Goal: Book appointment/travel/reservation

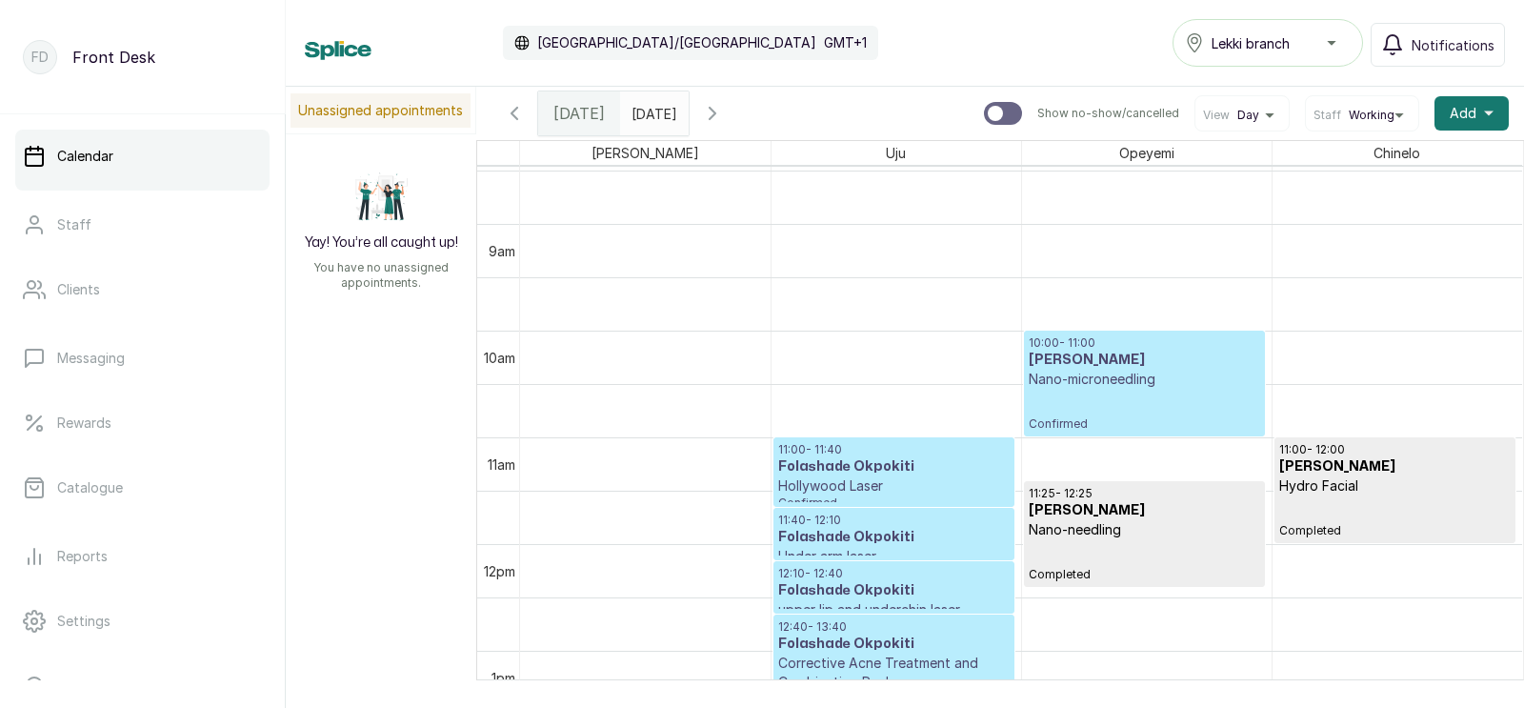
scroll to position [901, 0]
click at [724, 111] on icon "button" at bounding box center [712, 113] width 23 height 23
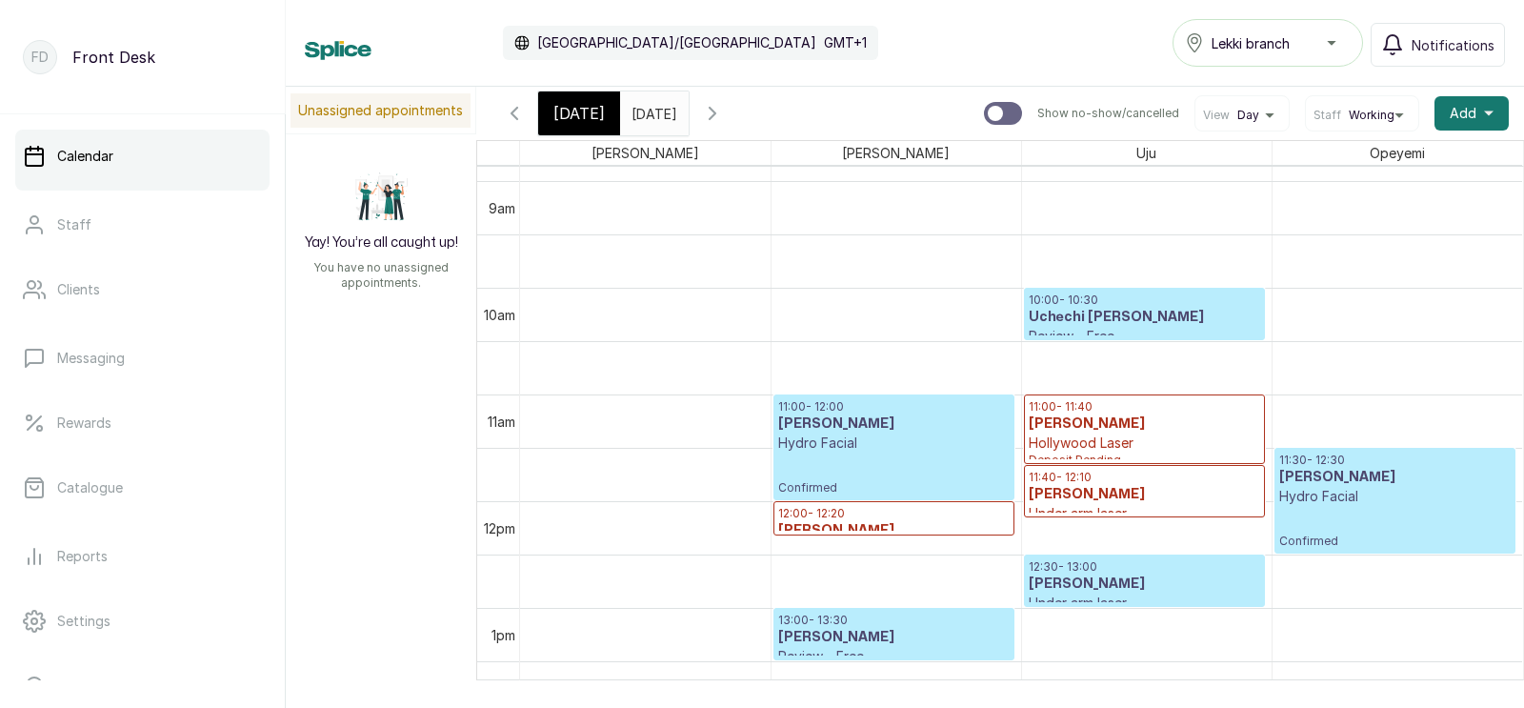
scroll to position [940, 0]
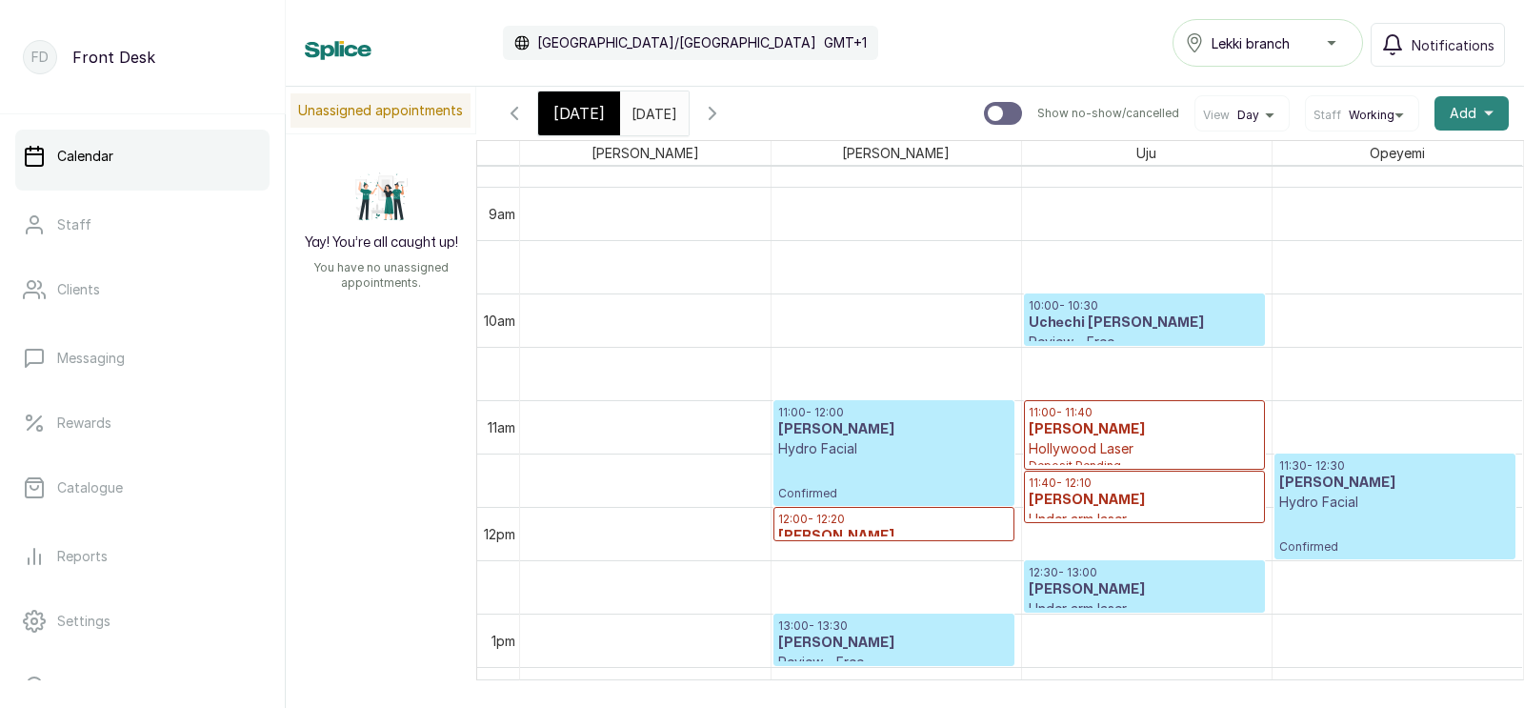
click at [1466, 112] on span "Add" at bounding box center [1463, 113] width 27 height 19
click at [1355, 159] on span "Add Appointment" at bounding box center [1402, 164] width 183 height 23
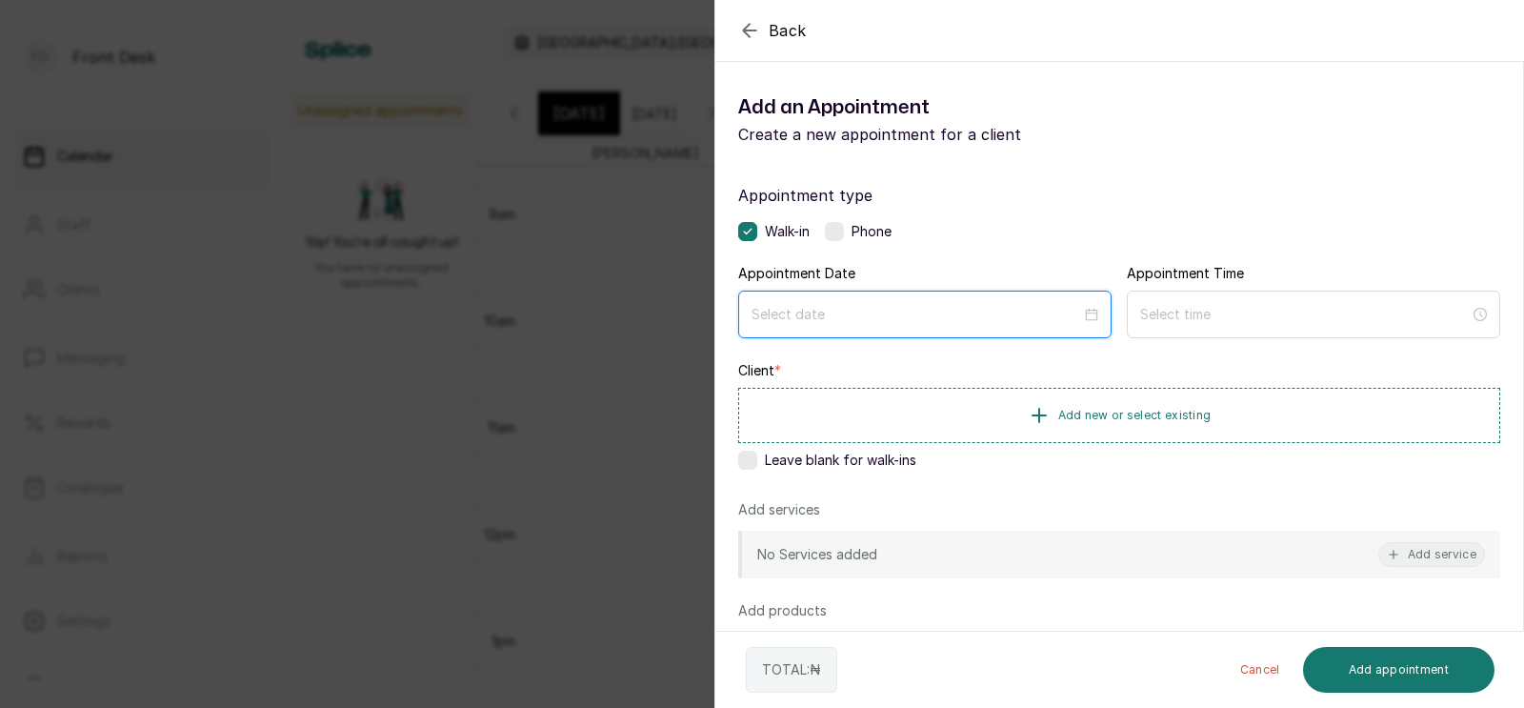
click at [896, 320] on input at bounding box center [916, 314] width 330 height 21
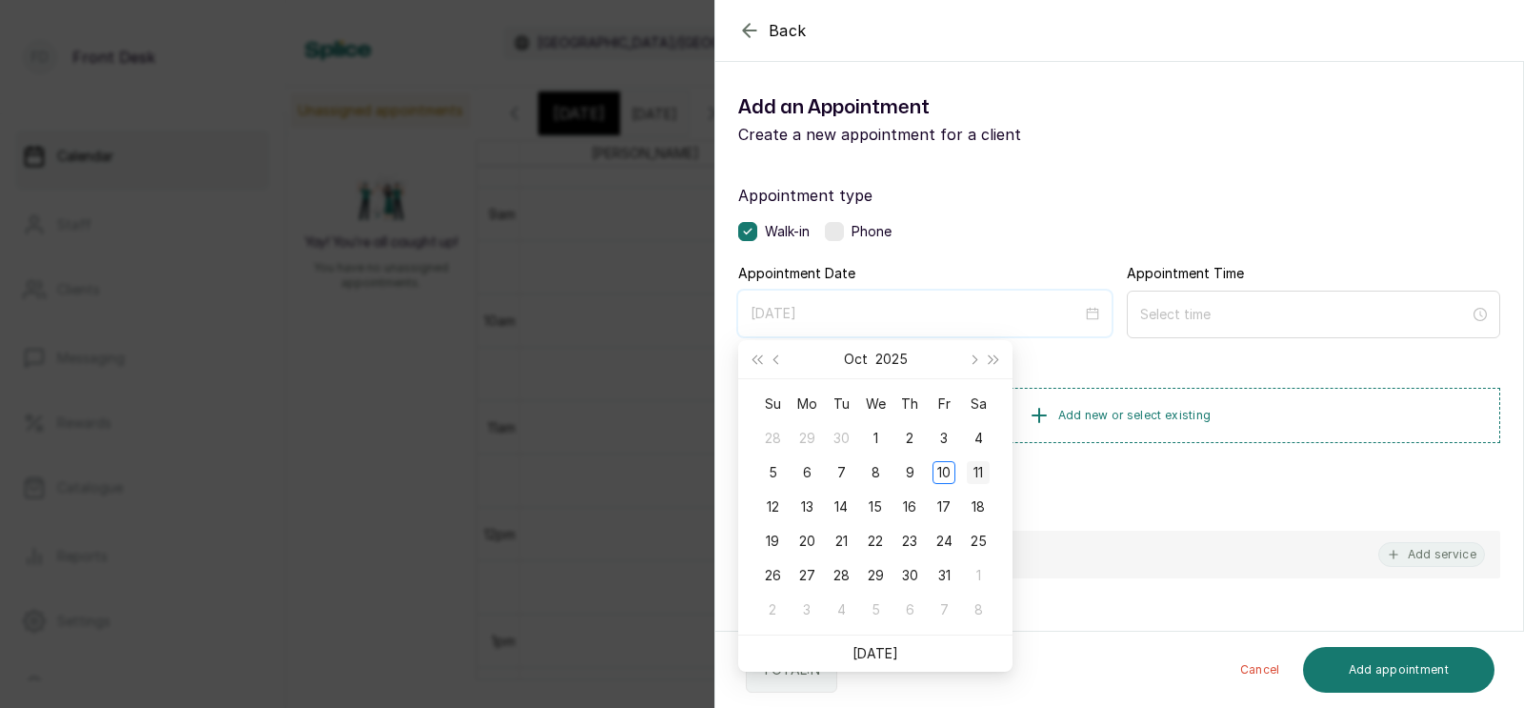
type input "[DATE]"
click at [979, 470] on div "11" at bounding box center [978, 472] width 23 height 23
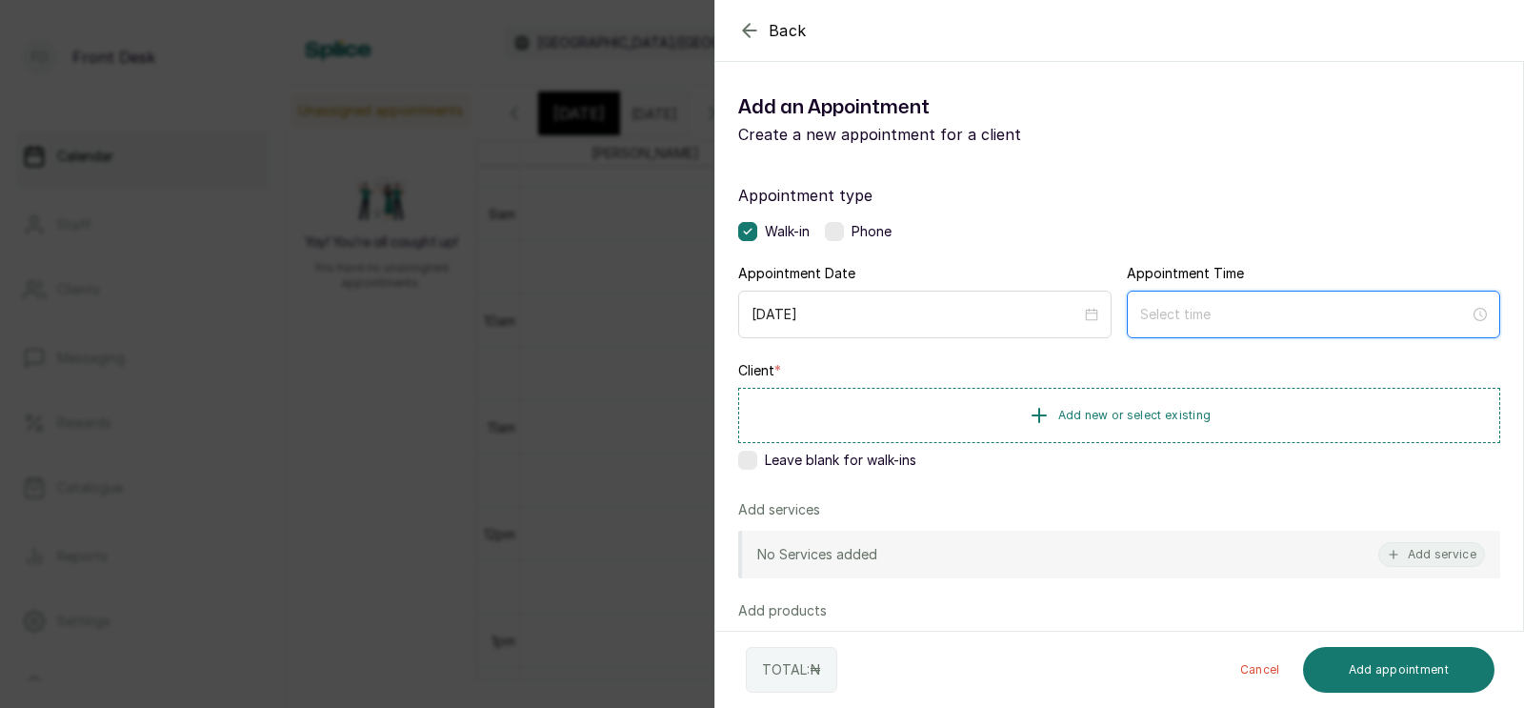
click at [1180, 314] on input at bounding box center [1305, 314] width 330 height 21
type input "12:00 am"
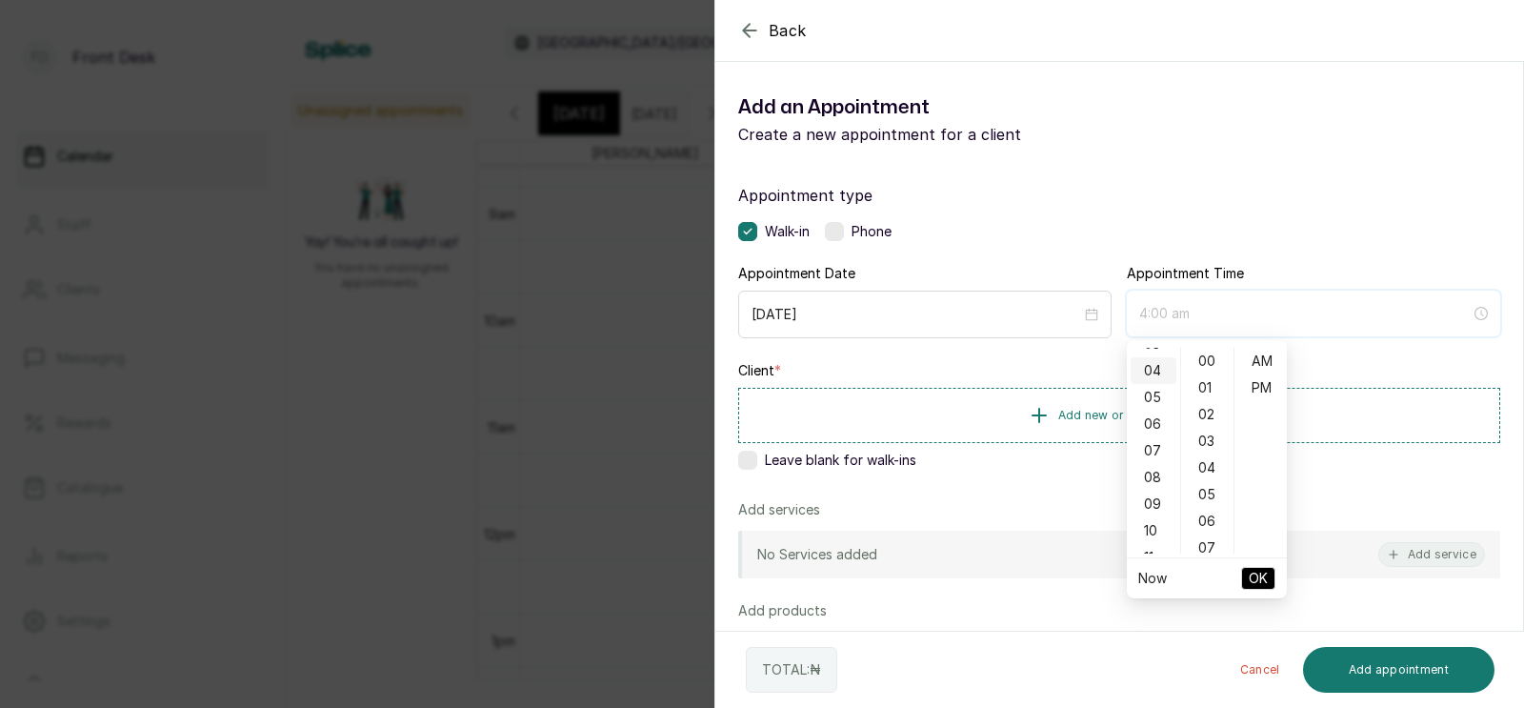
scroll to position [117, 0]
click at [1152, 502] on div "10" at bounding box center [1153, 510] width 46 height 27
click at [1266, 359] on div "AM" at bounding box center [1261, 361] width 46 height 27
type input "10:00 am"
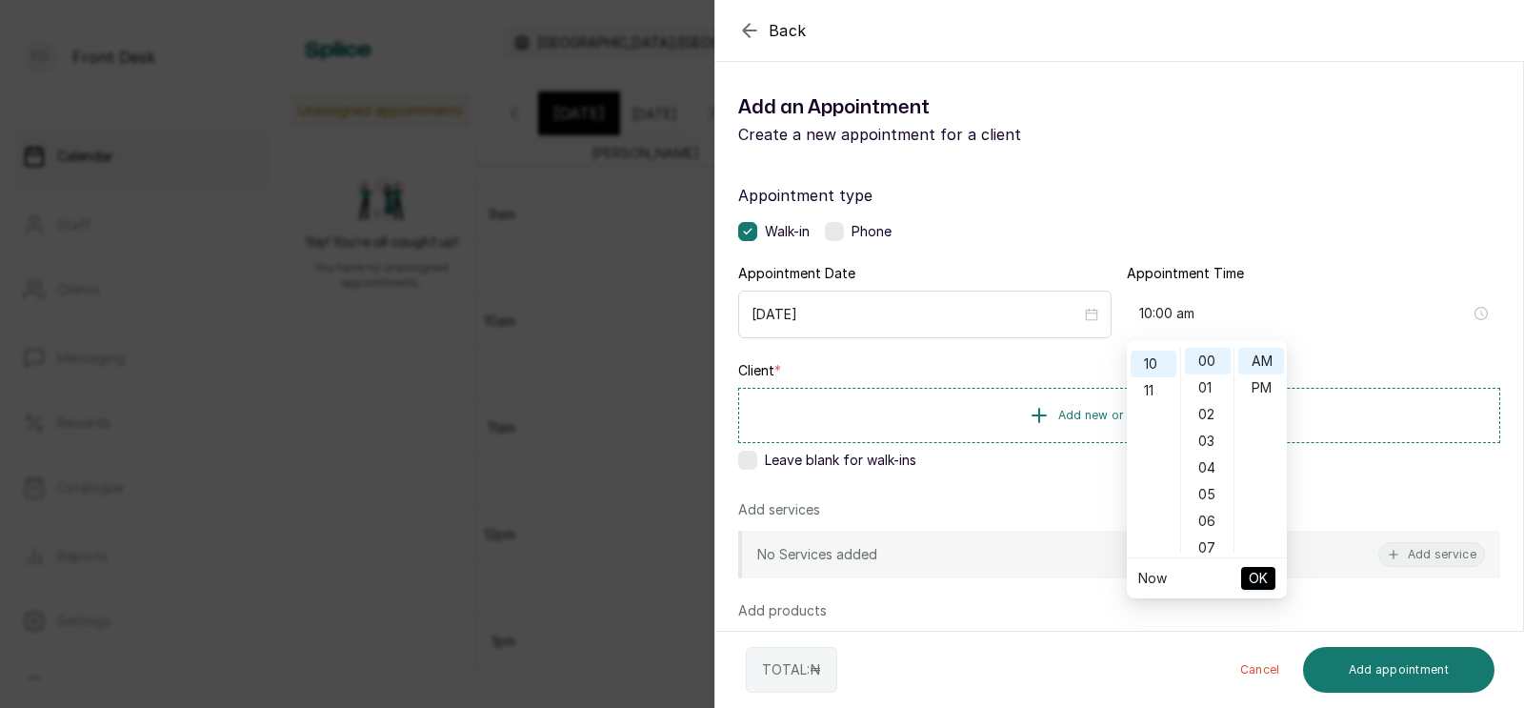
click at [1253, 573] on span "OK" at bounding box center [1258, 578] width 19 height 36
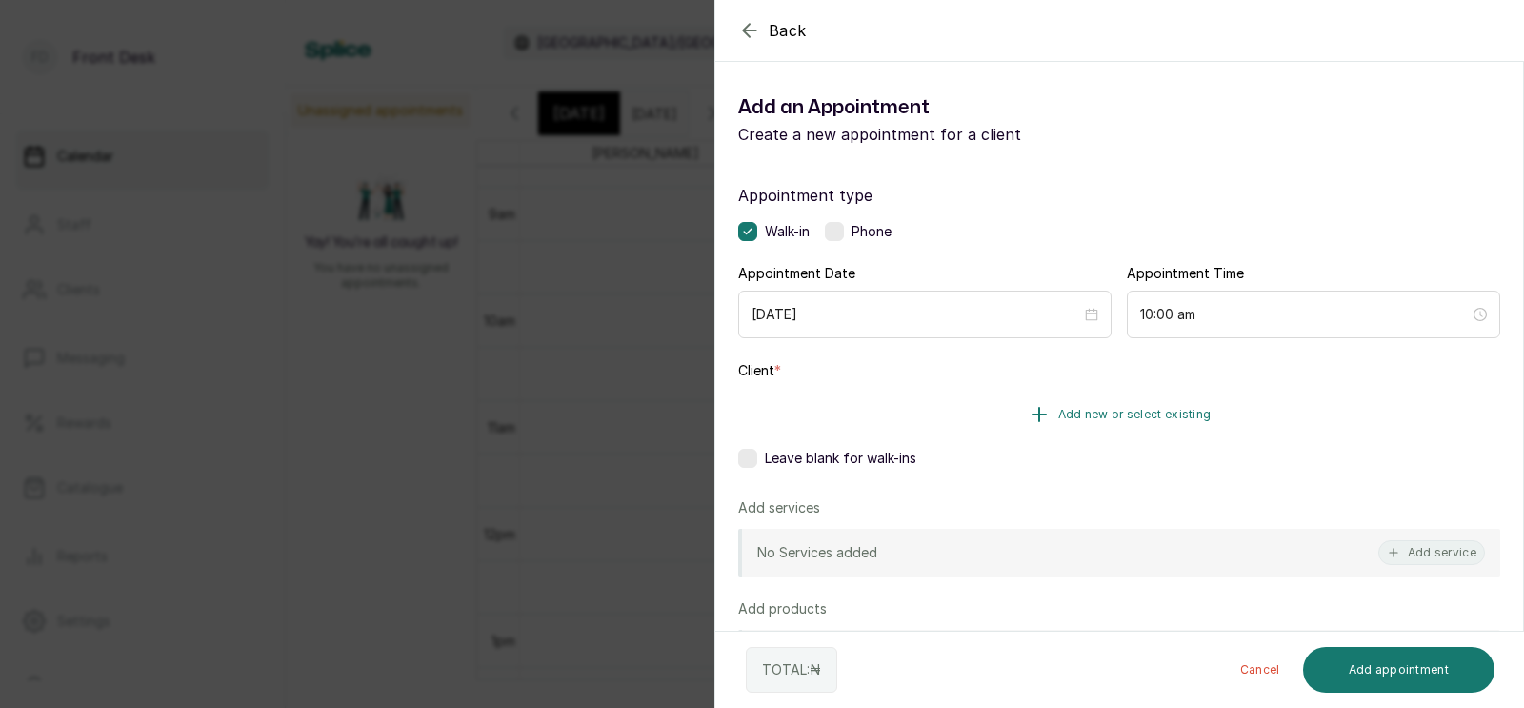
click at [1138, 406] on button "Add new or select existing" at bounding box center [1119, 414] width 762 height 53
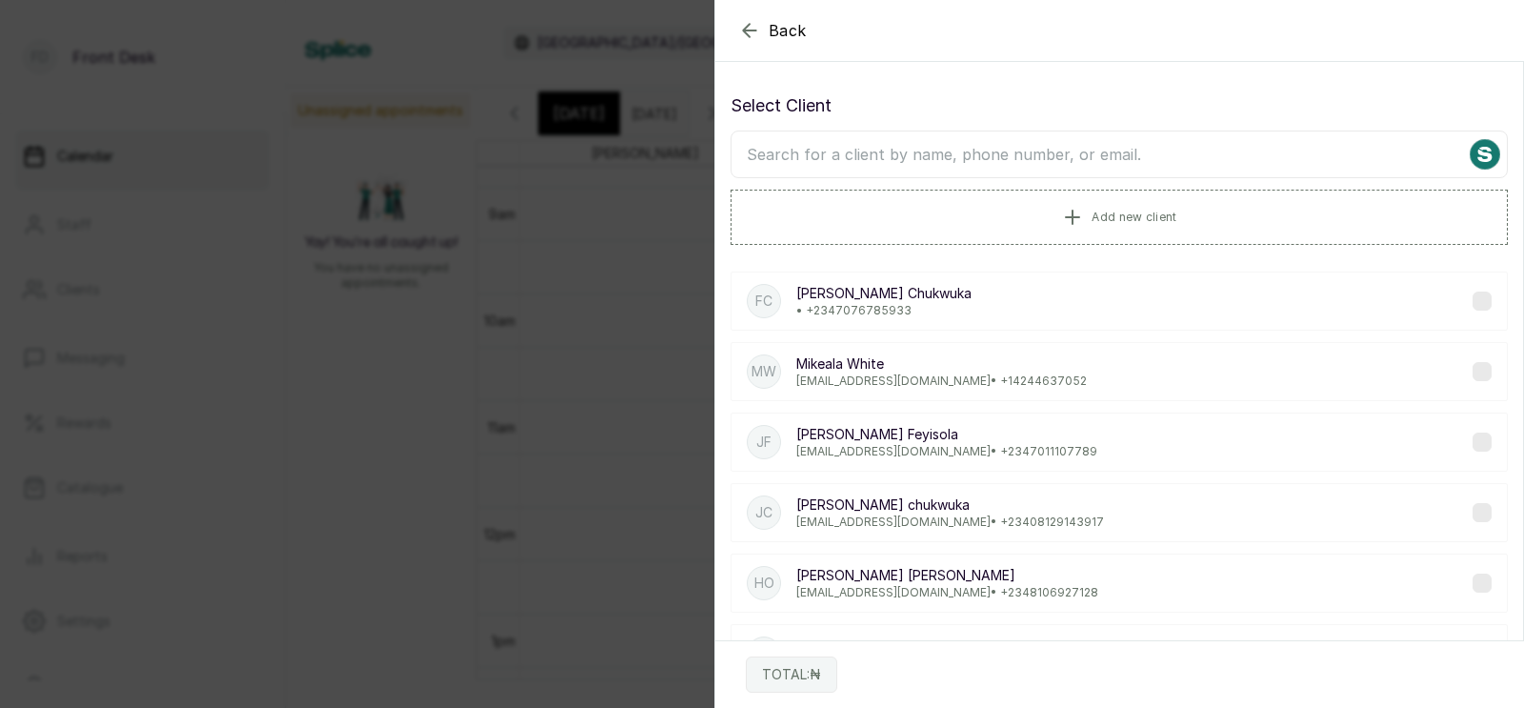
click at [1025, 152] on input "text" at bounding box center [1118, 154] width 777 height 48
click at [928, 163] on input "text" at bounding box center [1118, 154] width 777 height 48
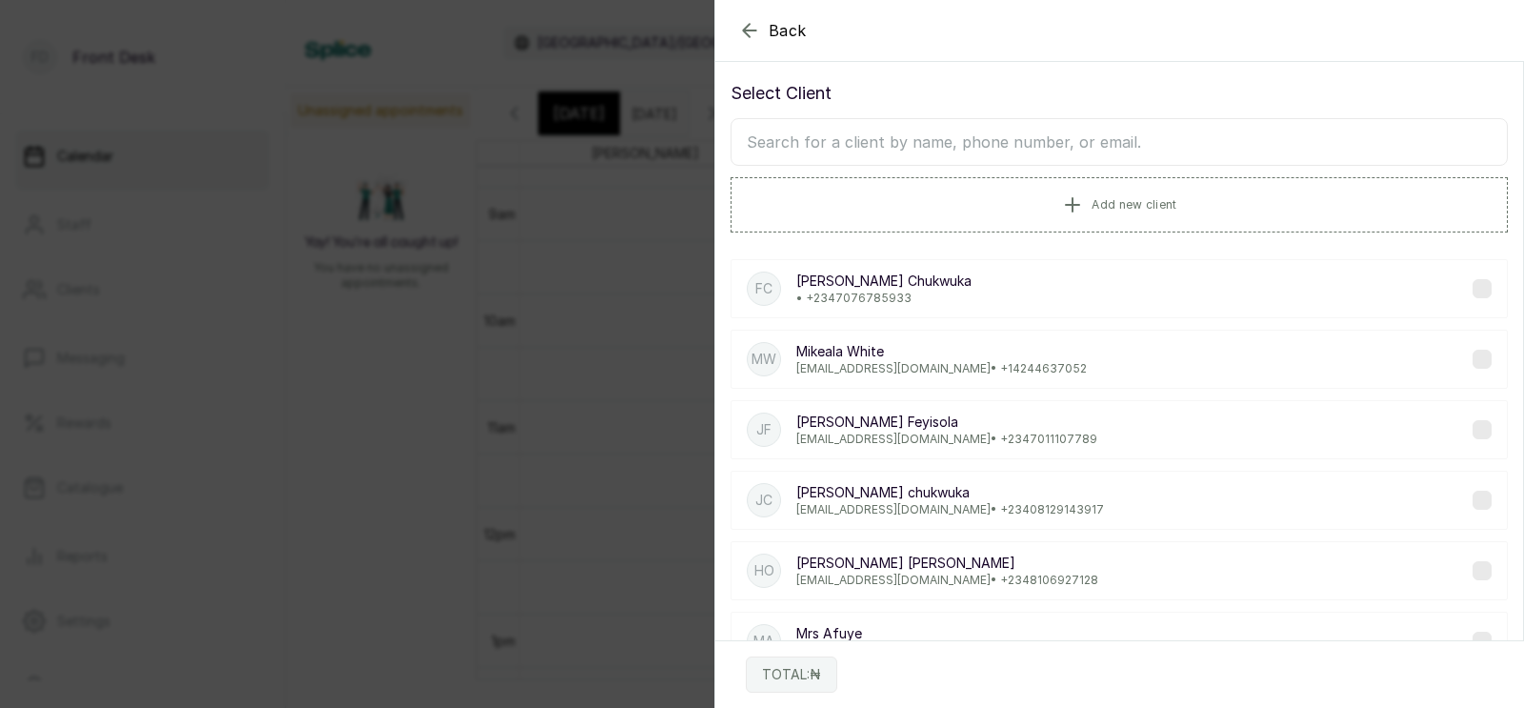
scroll to position [45, 0]
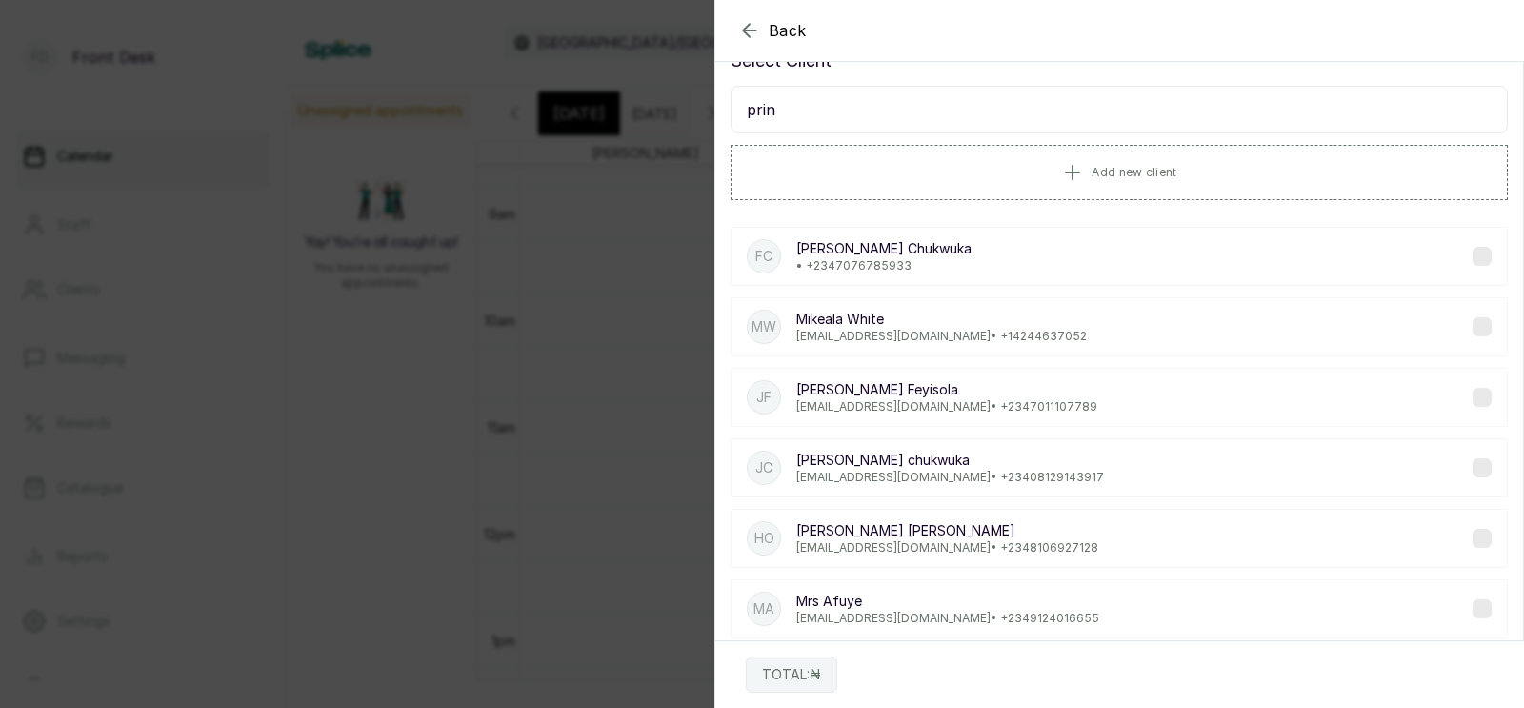
type input "princ"
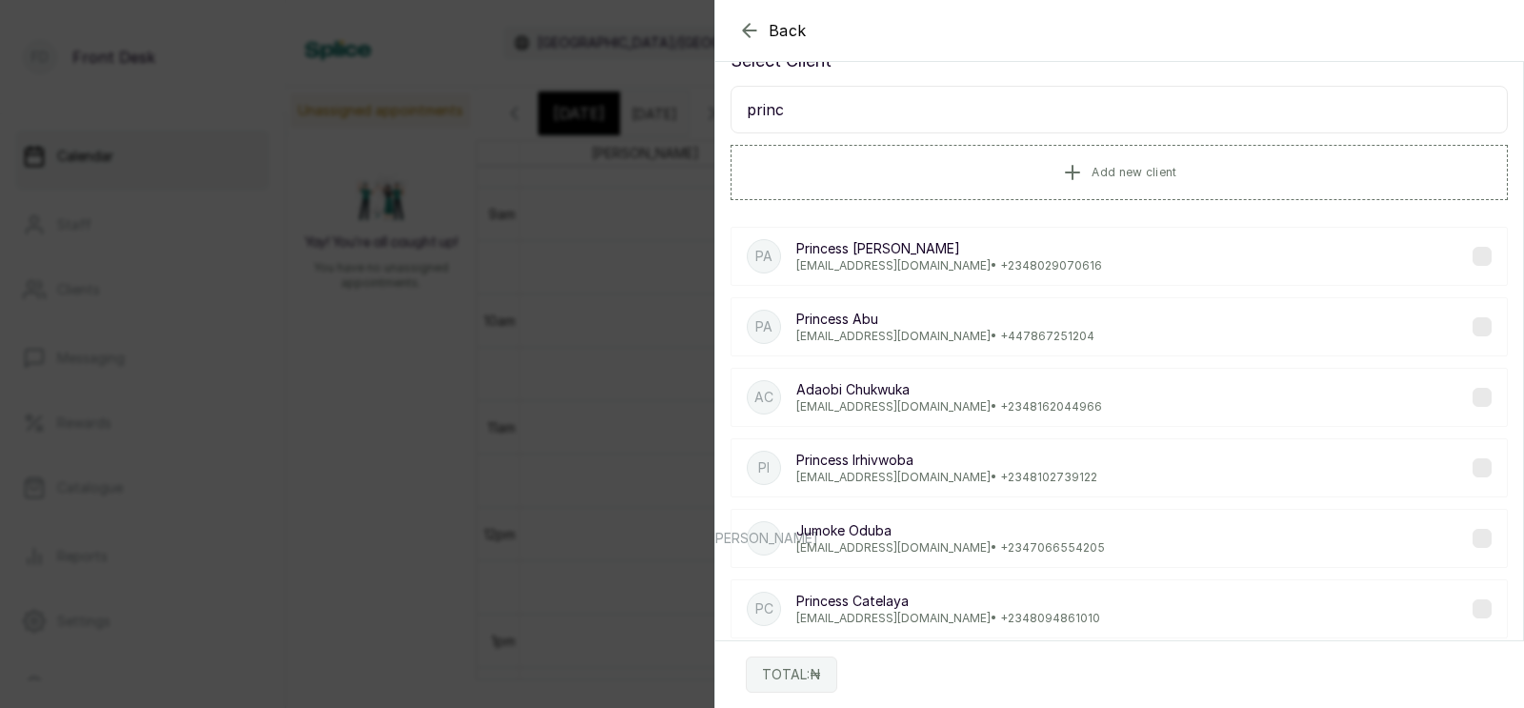
click at [915, 463] on p "Princess [PERSON_NAME]" at bounding box center [946, 459] width 301 height 19
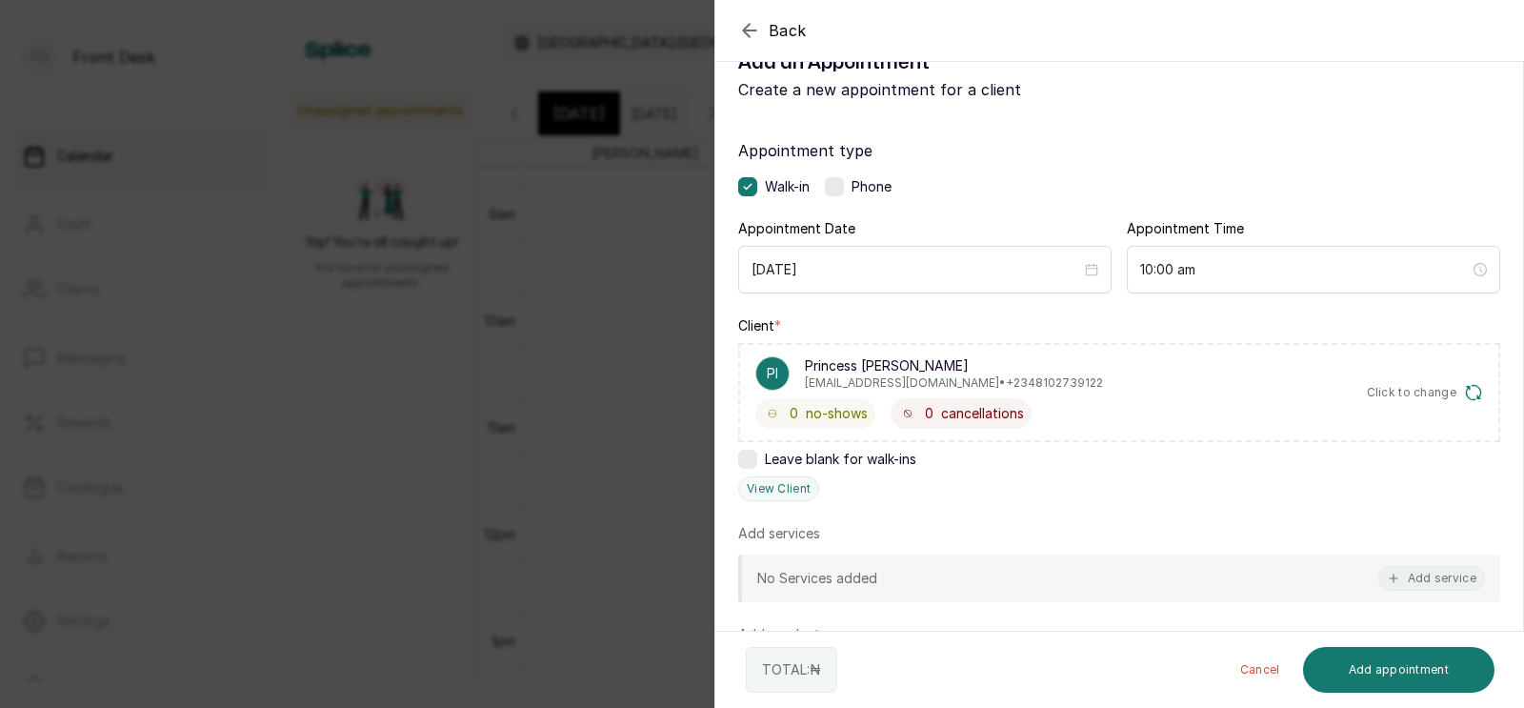
scroll to position [187, 0]
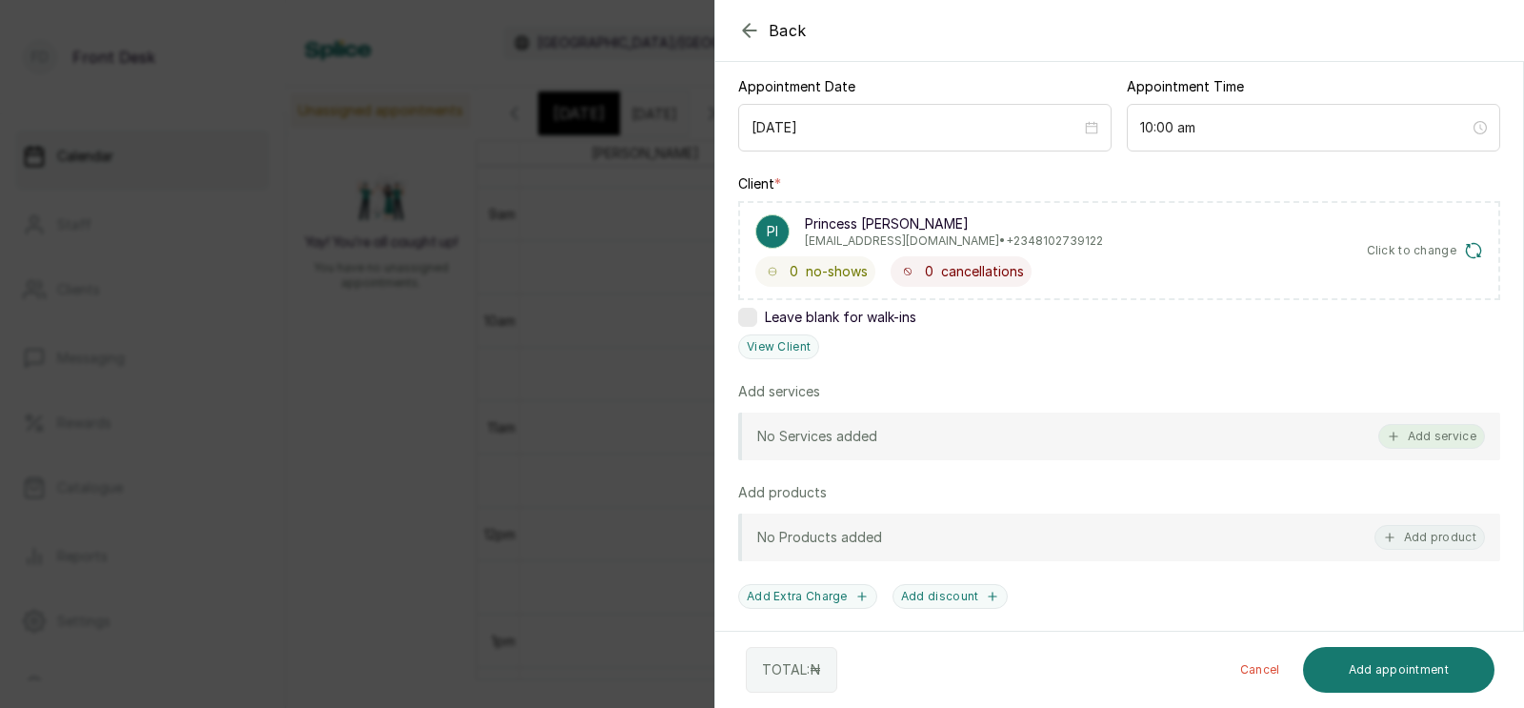
click at [1426, 433] on button "Add service" at bounding box center [1431, 436] width 107 height 25
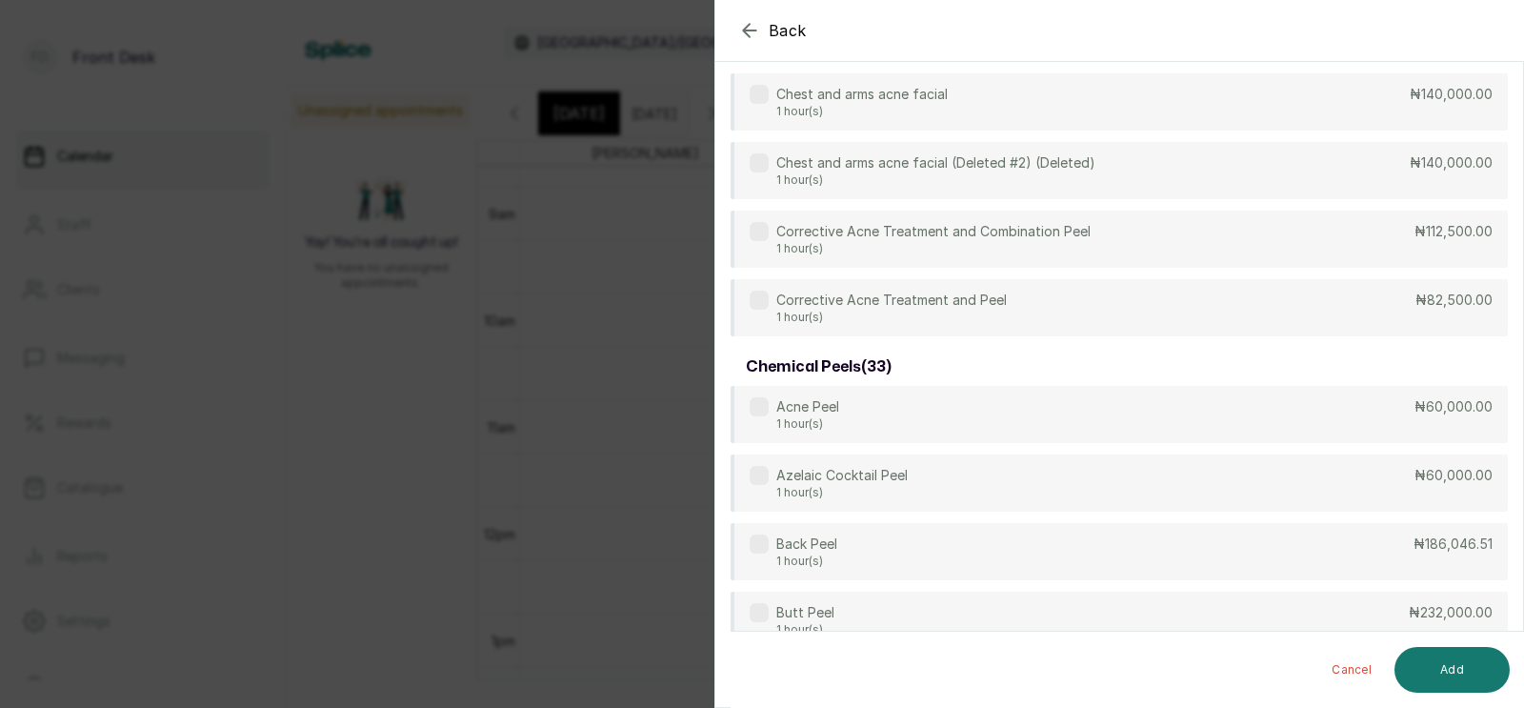
scroll to position [0, 0]
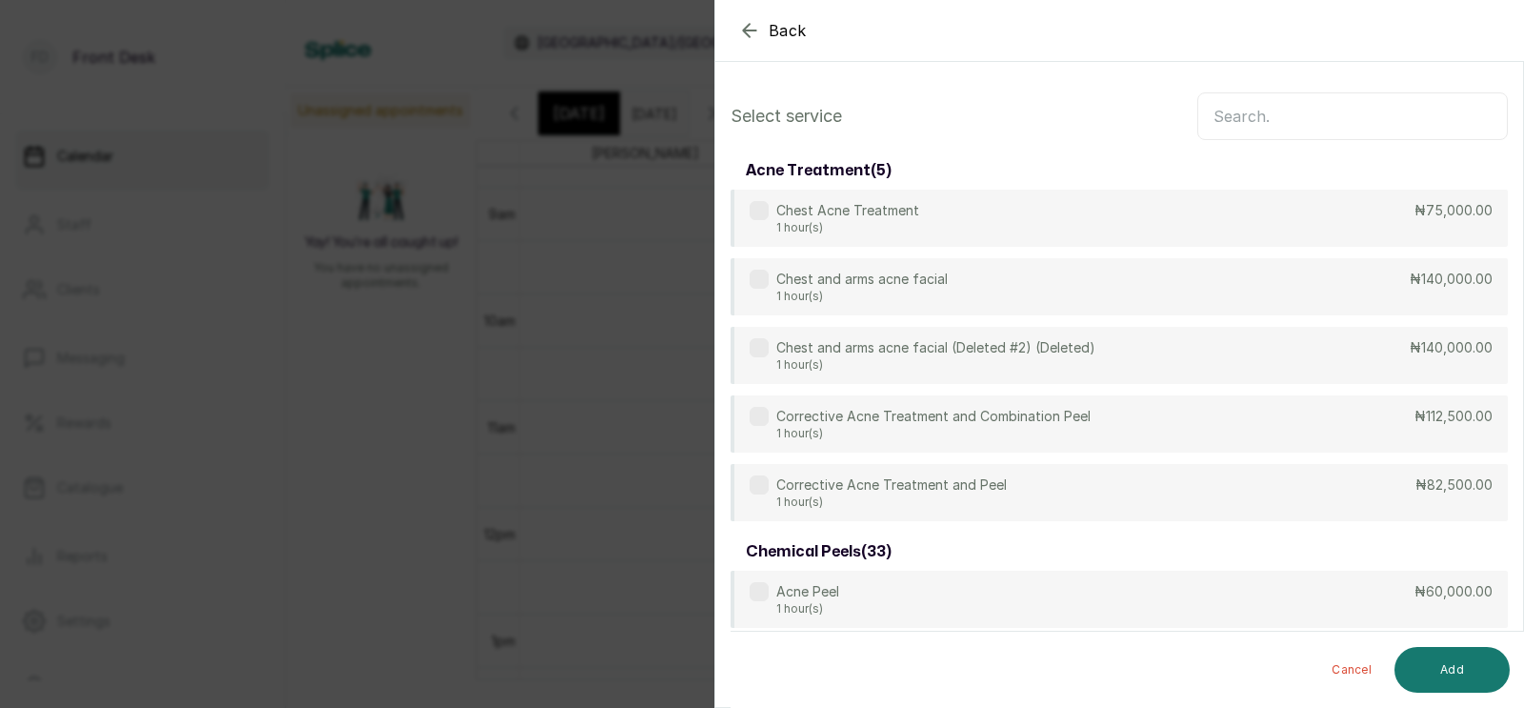
click at [1254, 117] on input "text" at bounding box center [1352, 116] width 310 height 48
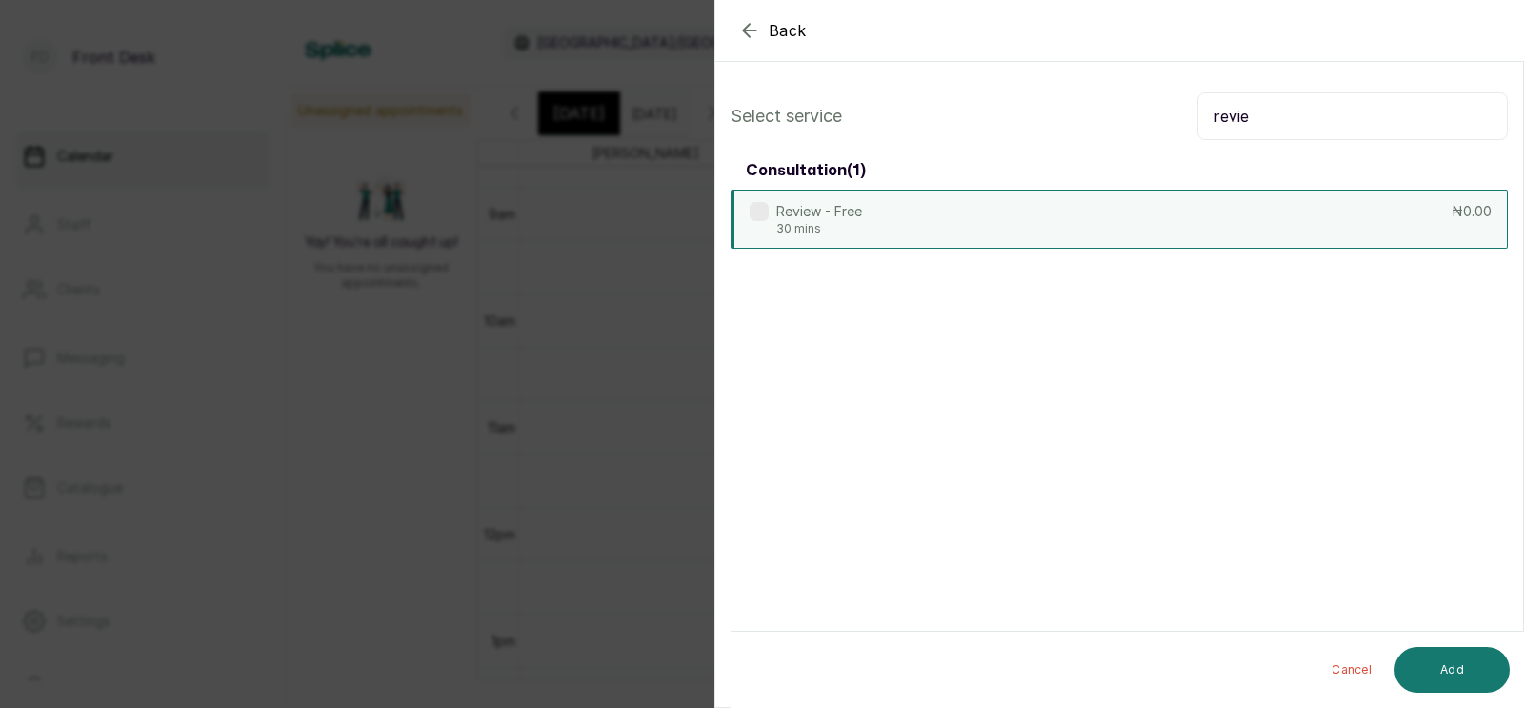
type input "revie"
click at [1176, 220] on div "Review - Free 30 mins ₦0.00" at bounding box center [1118, 219] width 777 height 59
click at [1444, 666] on button "Add" at bounding box center [1451, 670] width 115 height 46
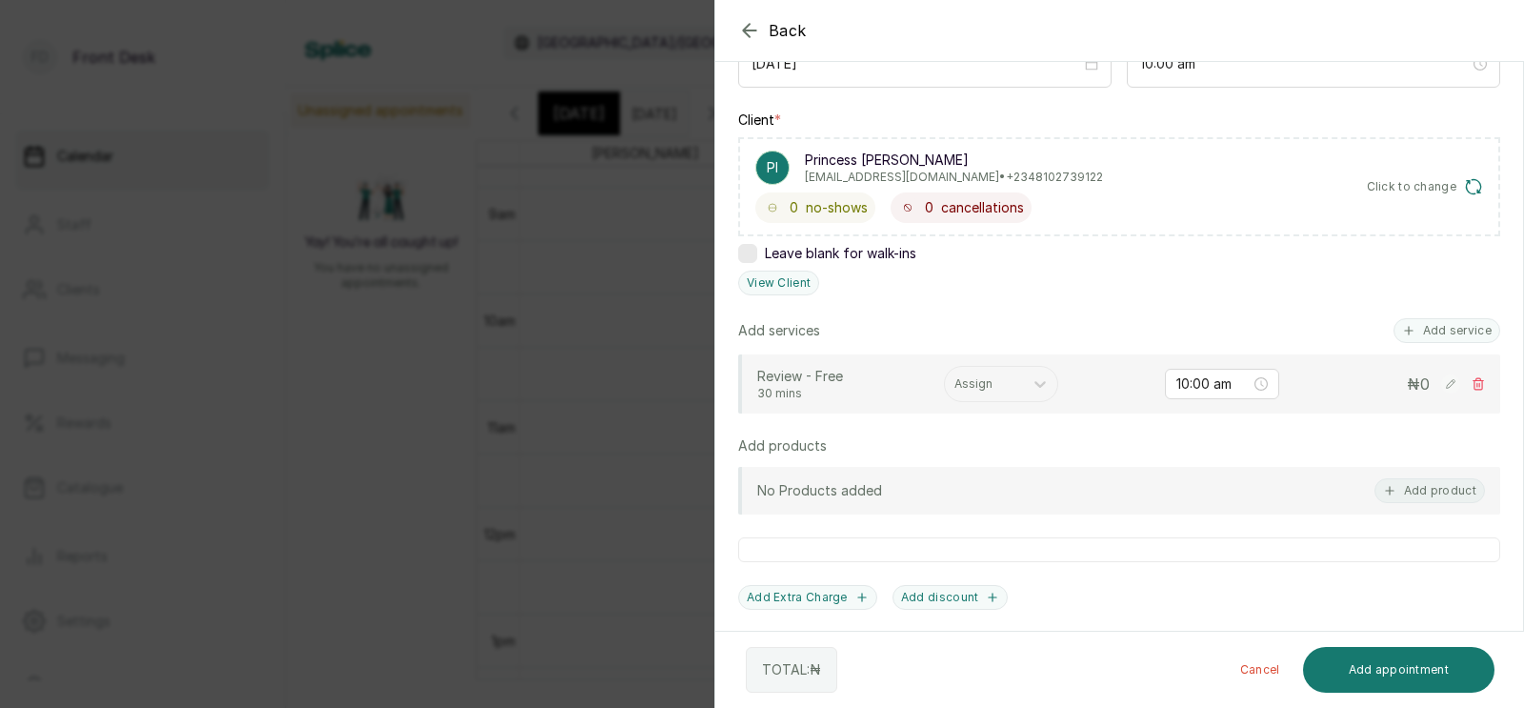
scroll to position [270, 0]
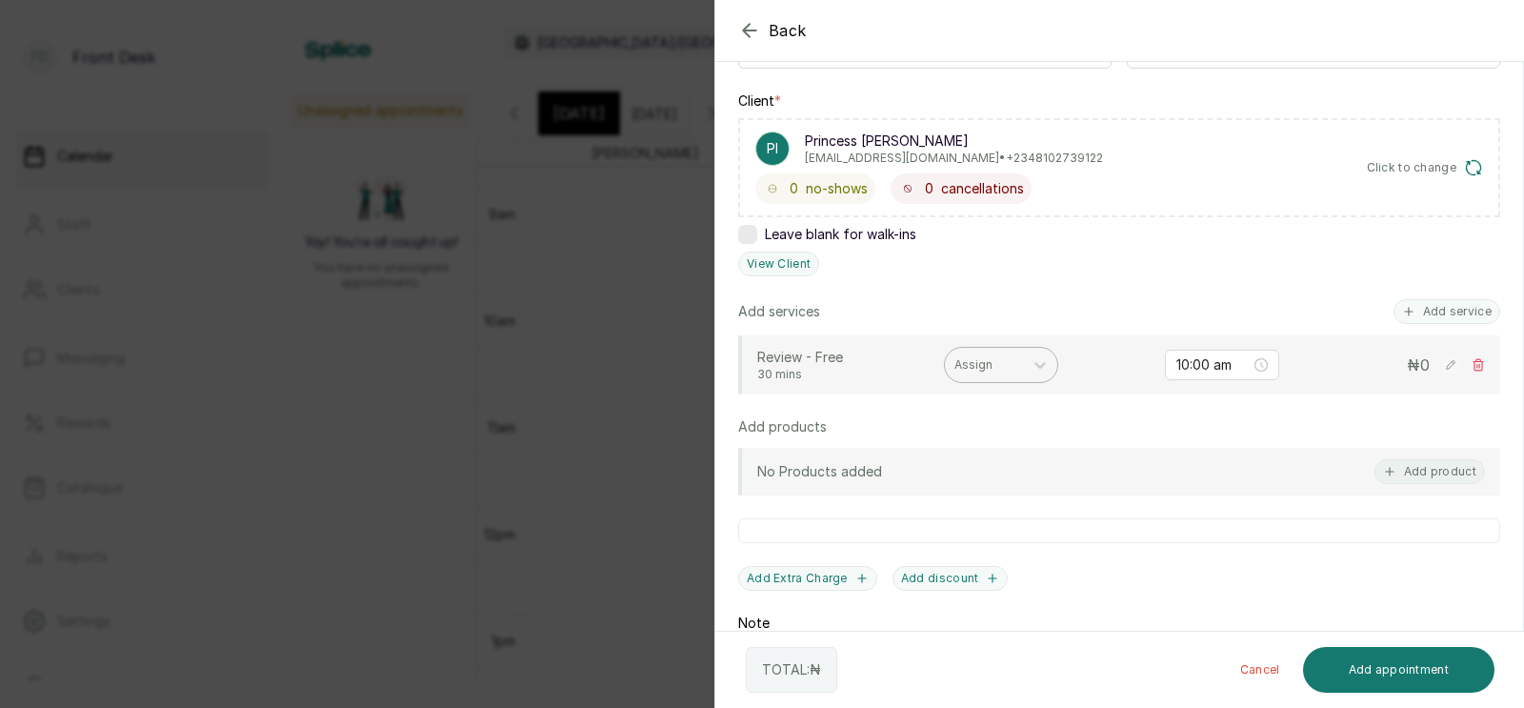
click at [984, 363] on div at bounding box center [983, 364] width 59 height 17
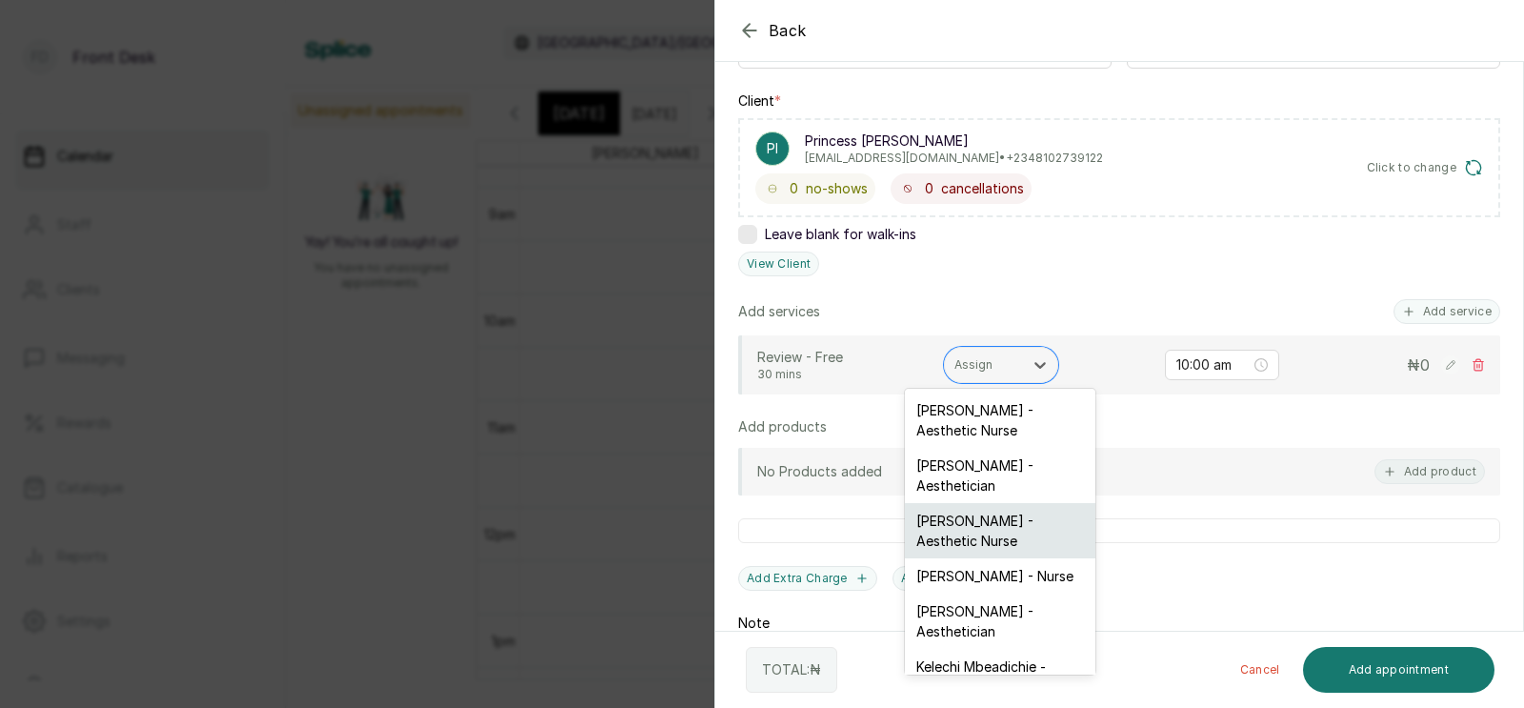
click at [980, 510] on div "[PERSON_NAME] - Aesthetic Nurse" at bounding box center [1000, 530] width 190 height 55
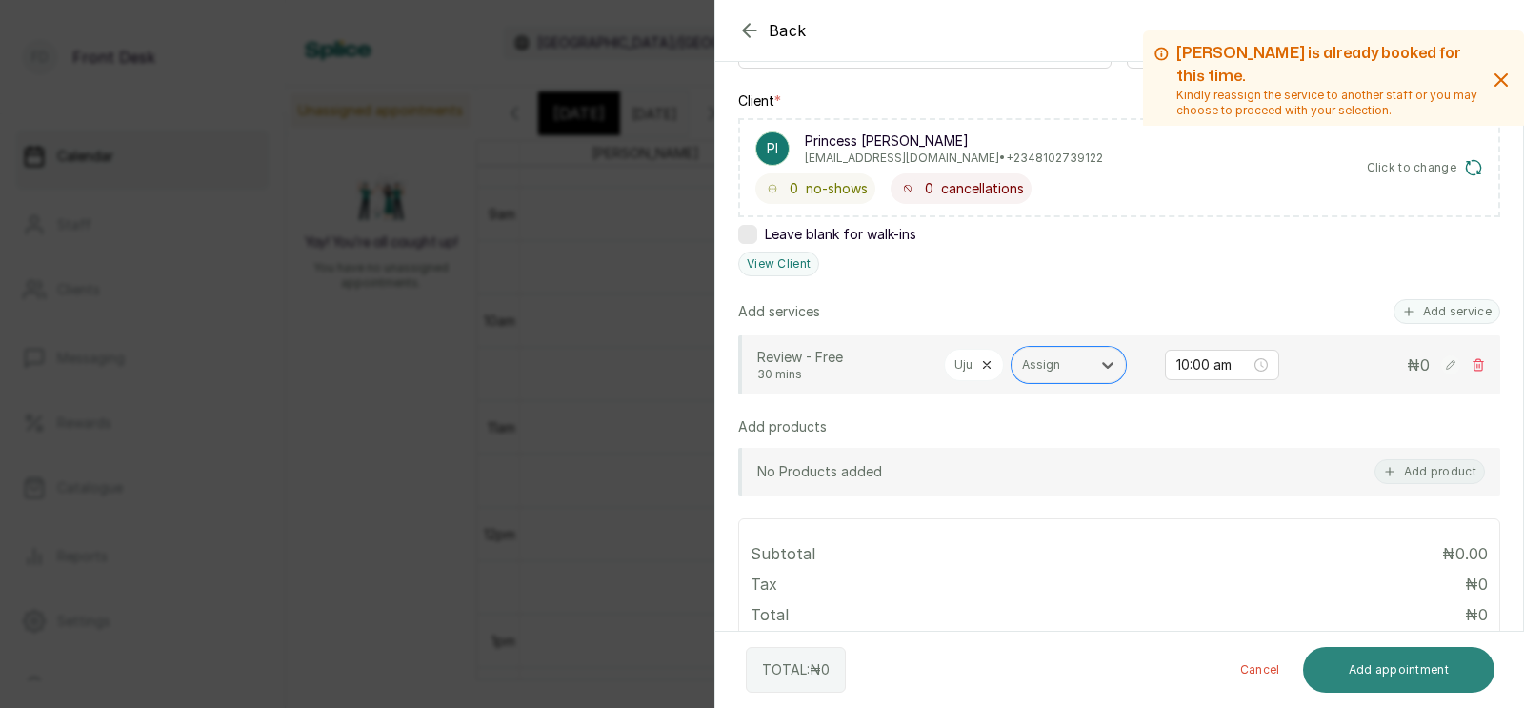
click at [1375, 662] on button "Add appointment" at bounding box center [1399, 670] width 192 height 46
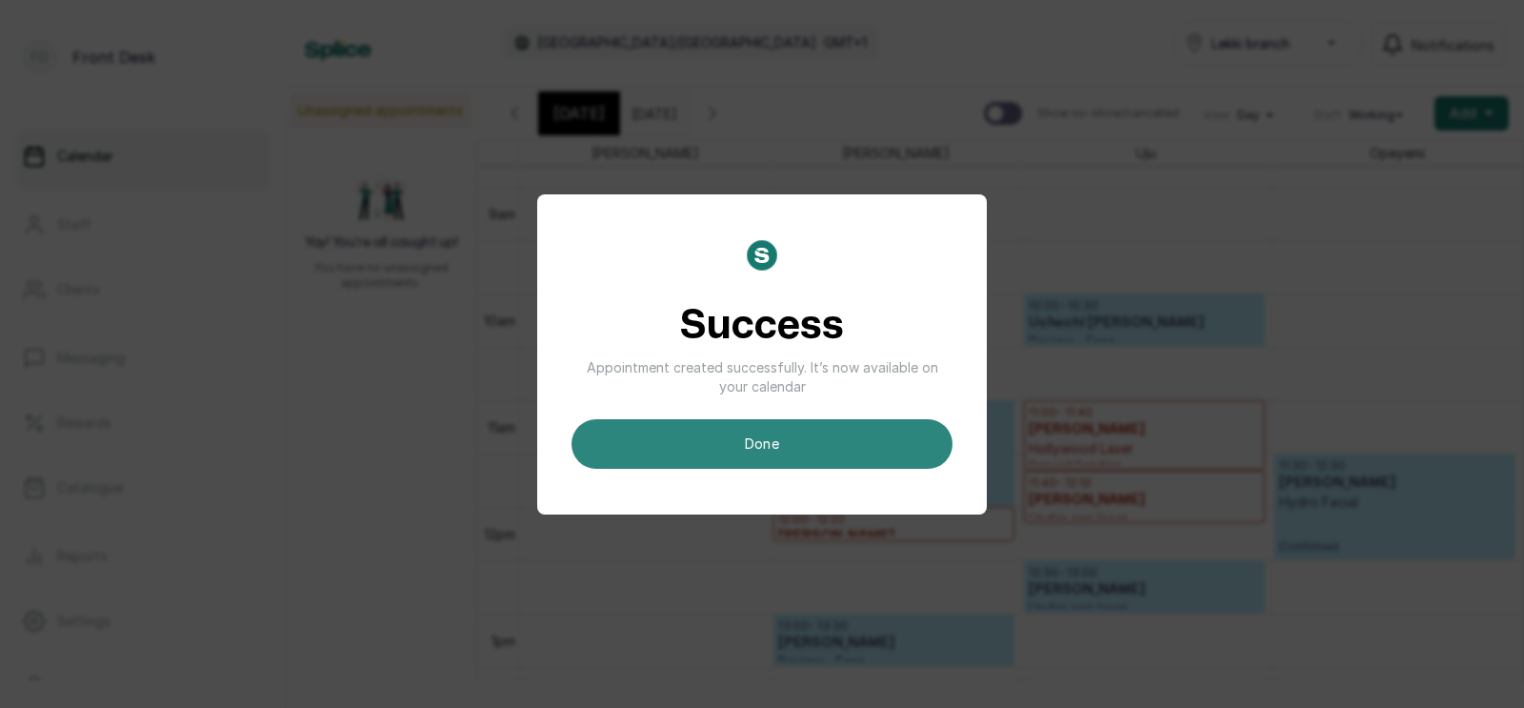
click at [817, 446] on button "done" at bounding box center [761, 444] width 381 height 50
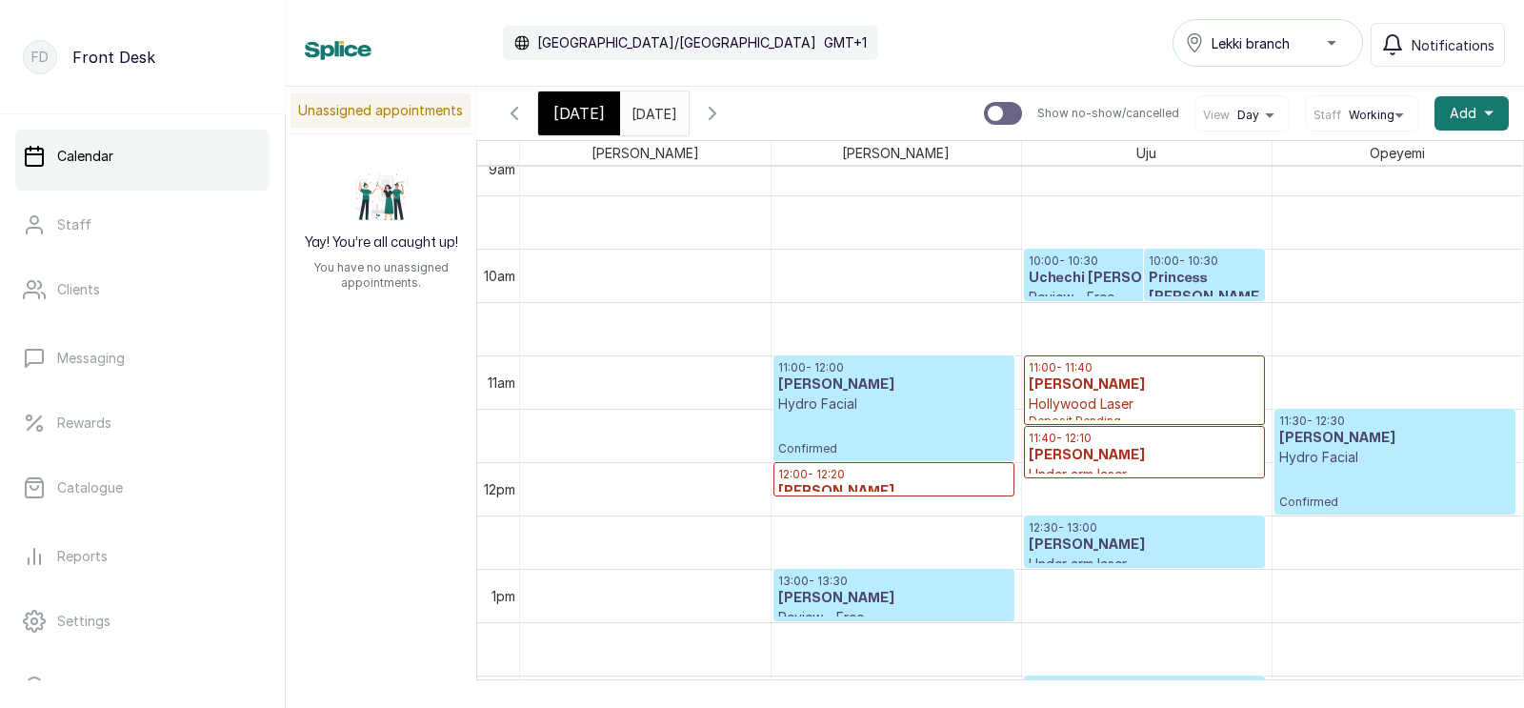
scroll to position [978, 0]
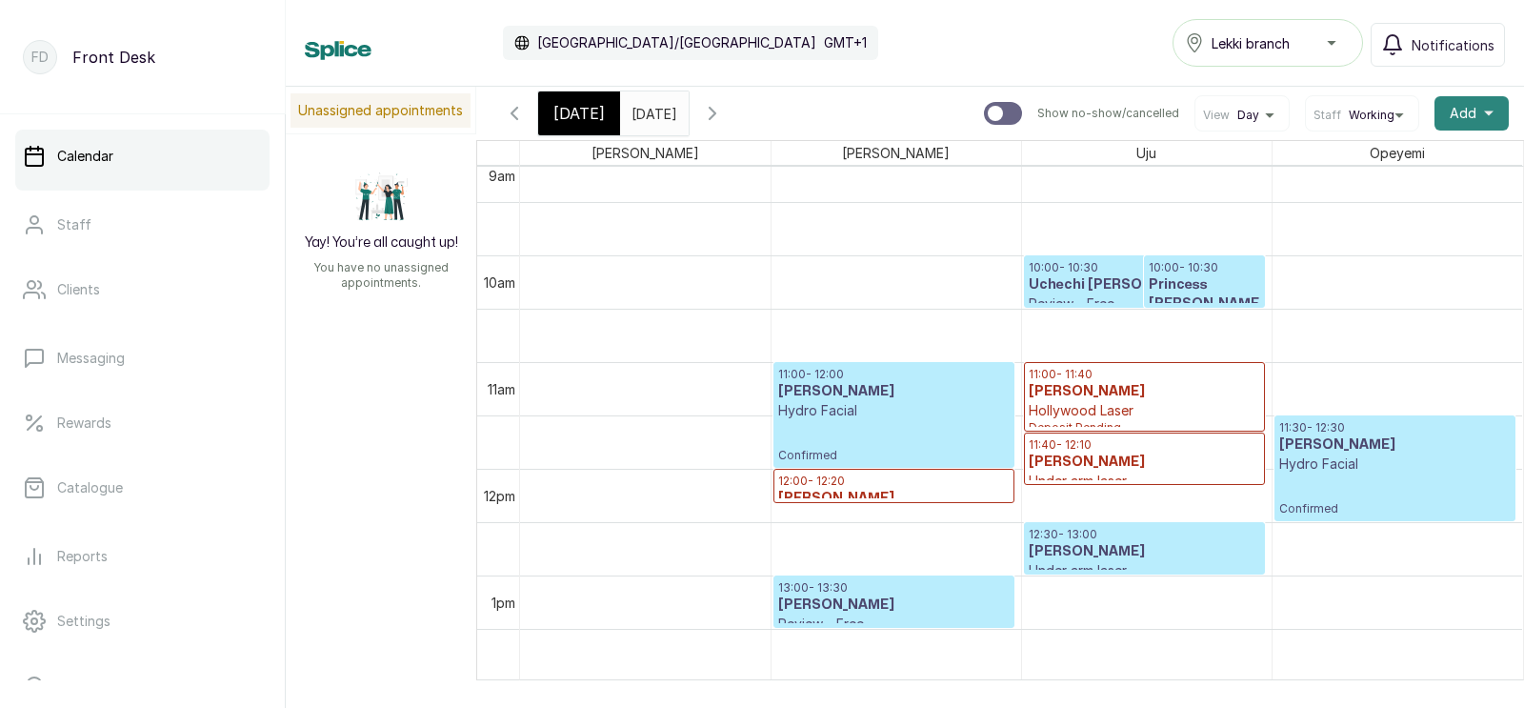
click at [1465, 108] on span "Add" at bounding box center [1463, 113] width 27 height 19
click at [1345, 163] on span "Add Appointment" at bounding box center [1402, 164] width 183 height 23
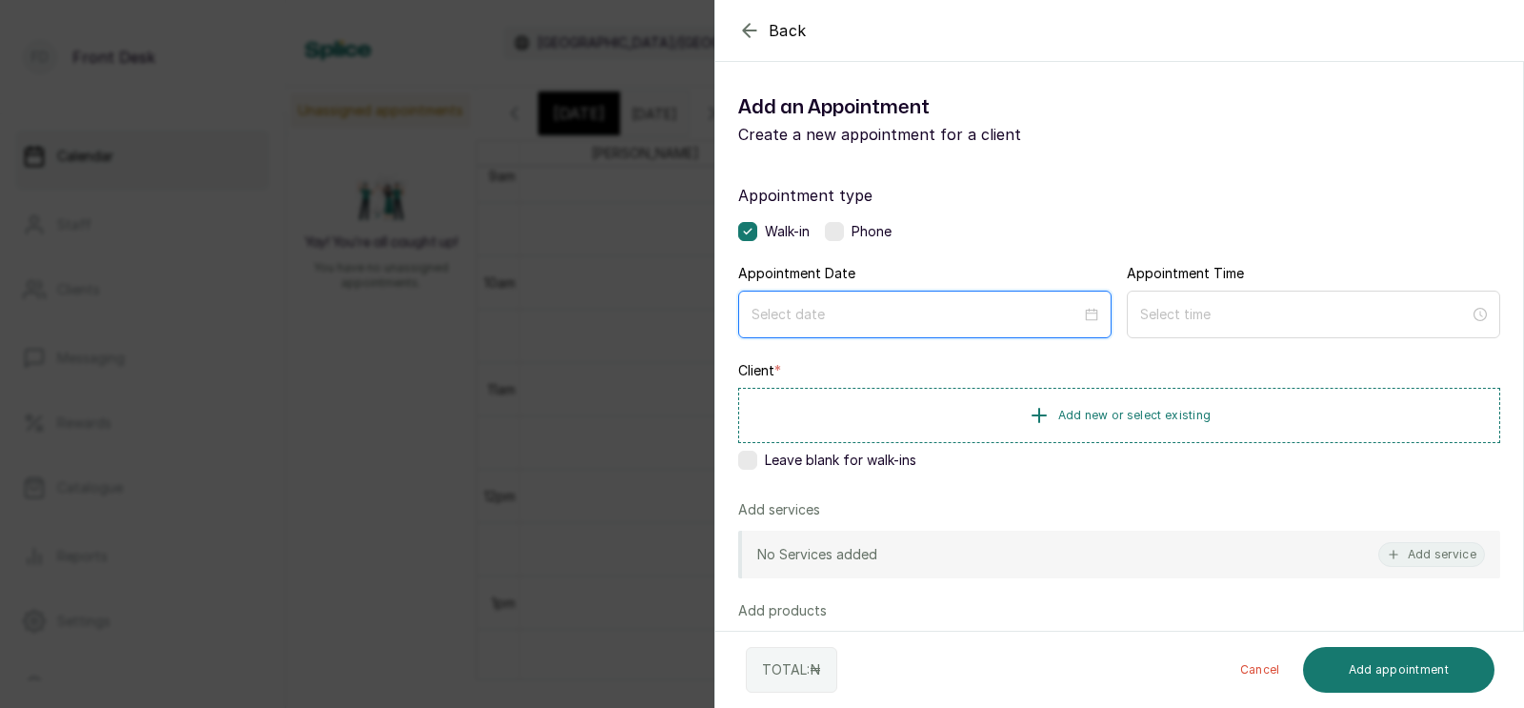
click at [877, 313] on input at bounding box center [916, 314] width 330 height 21
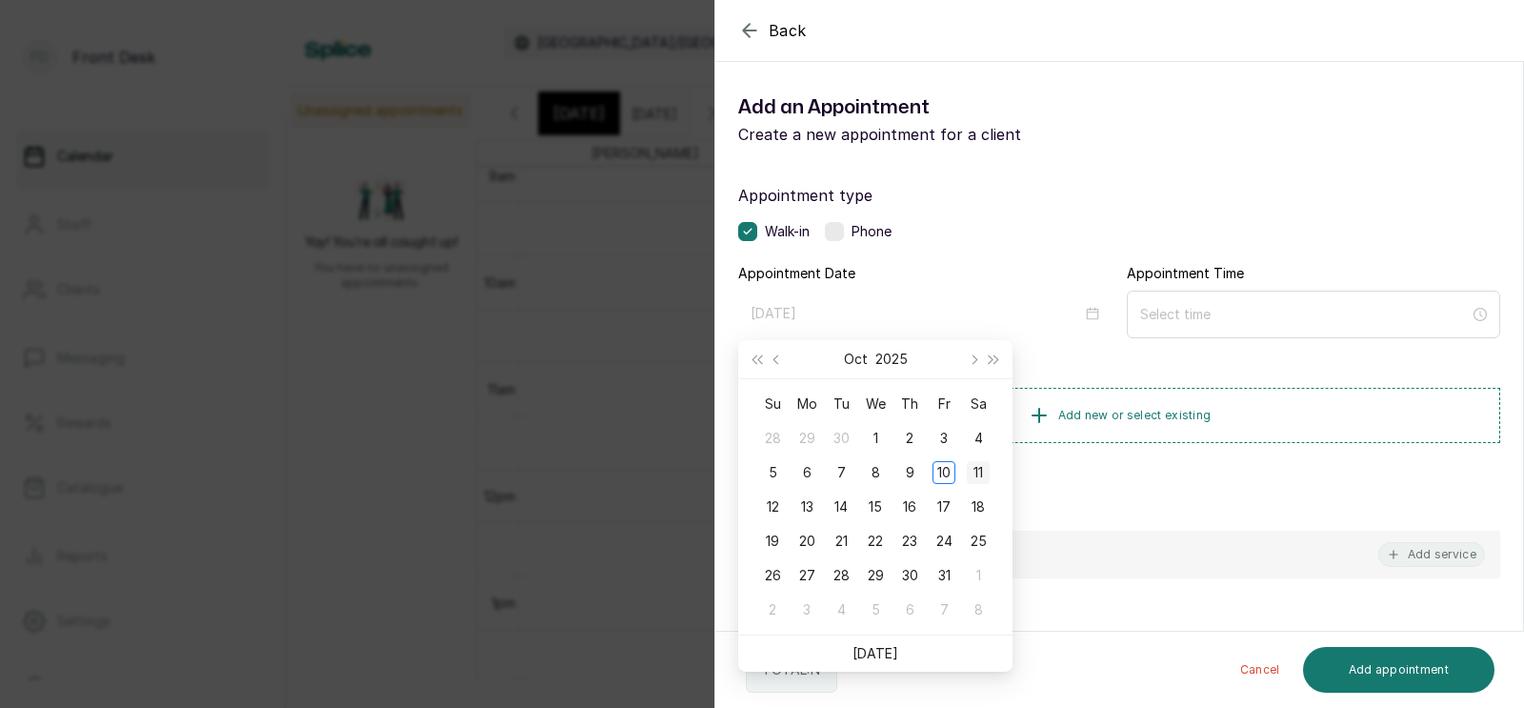
click at [977, 473] on div "11" at bounding box center [978, 472] width 23 height 23
type input "[DATE]"
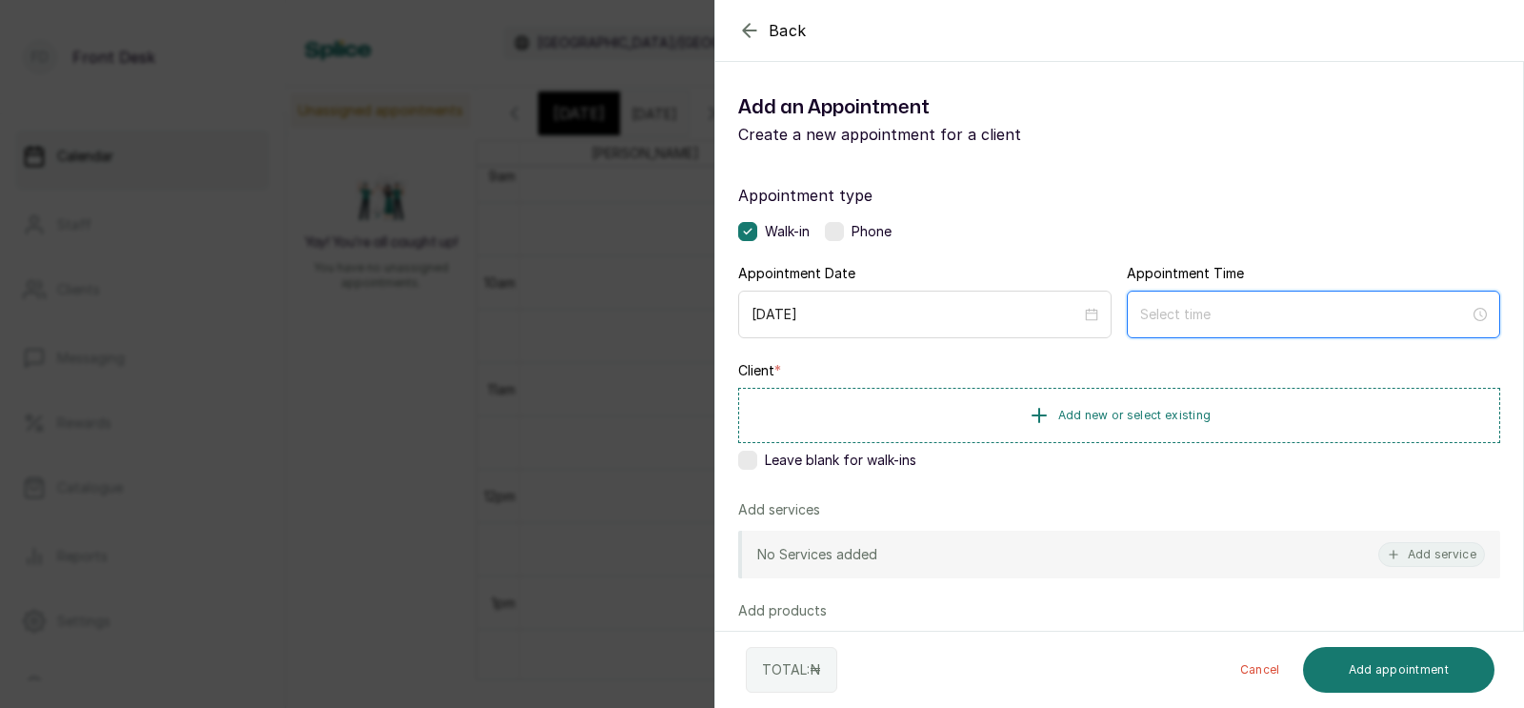
click at [1170, 312] on input at bounding box center [1305, 314] width 330 height 21
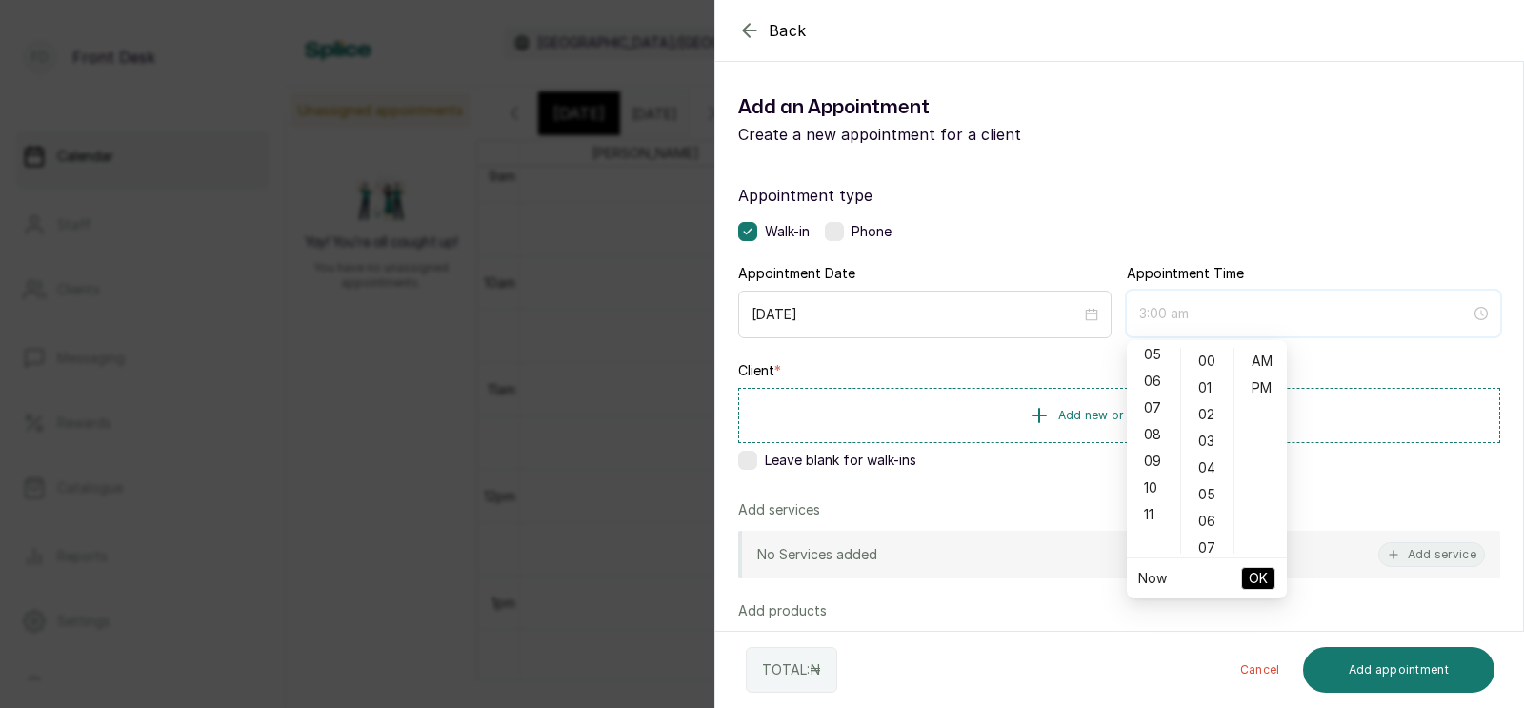
scroll to position [150, 0]
click at [1153, 476] on div "10" at bounding box center [1153, 477] width 46 height 27
type input "10:00 am"
click at [1260, 577] on span "OK" at bounding box center [1258, 578] width 19 height 36
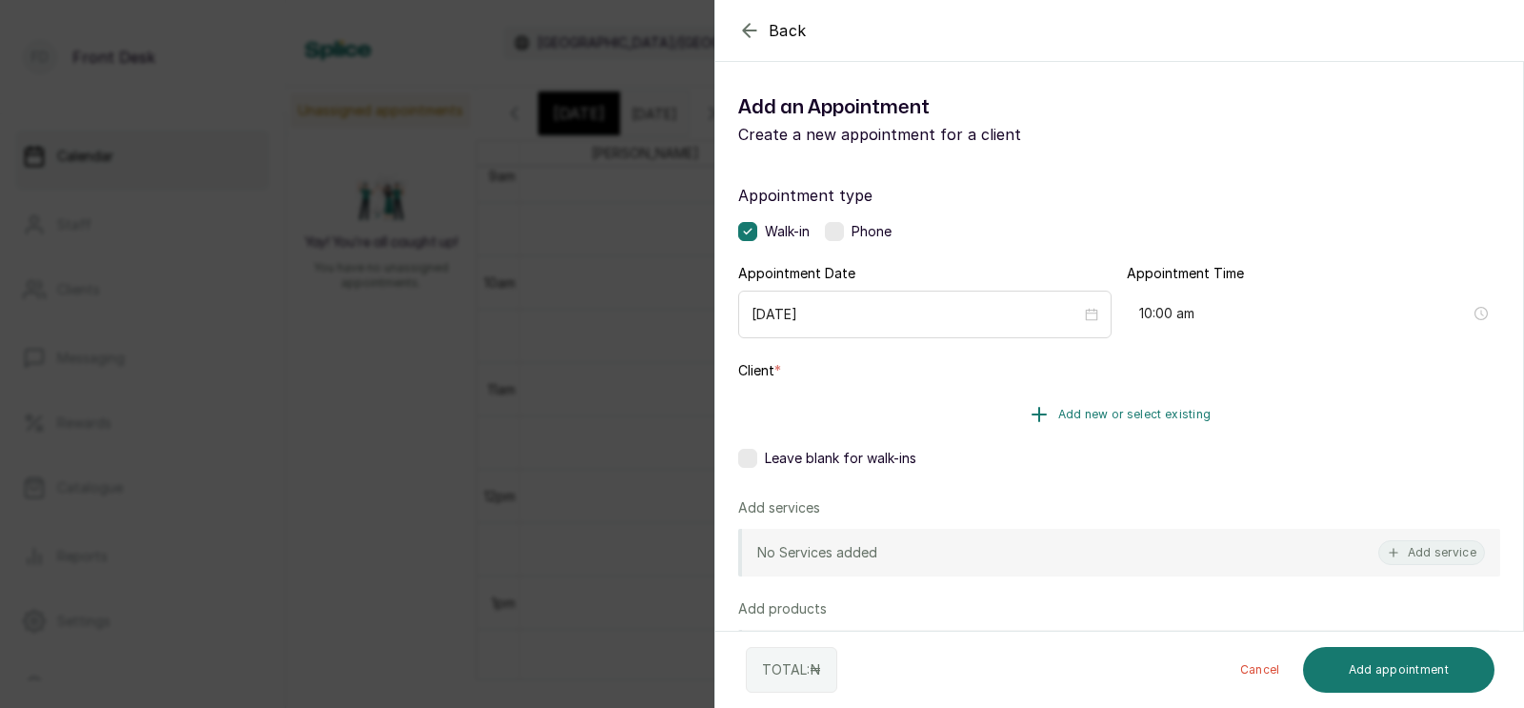
click at [1119, 410] on span "Add new or select existing" at bounding box center [1134, 414] width 153 height 15
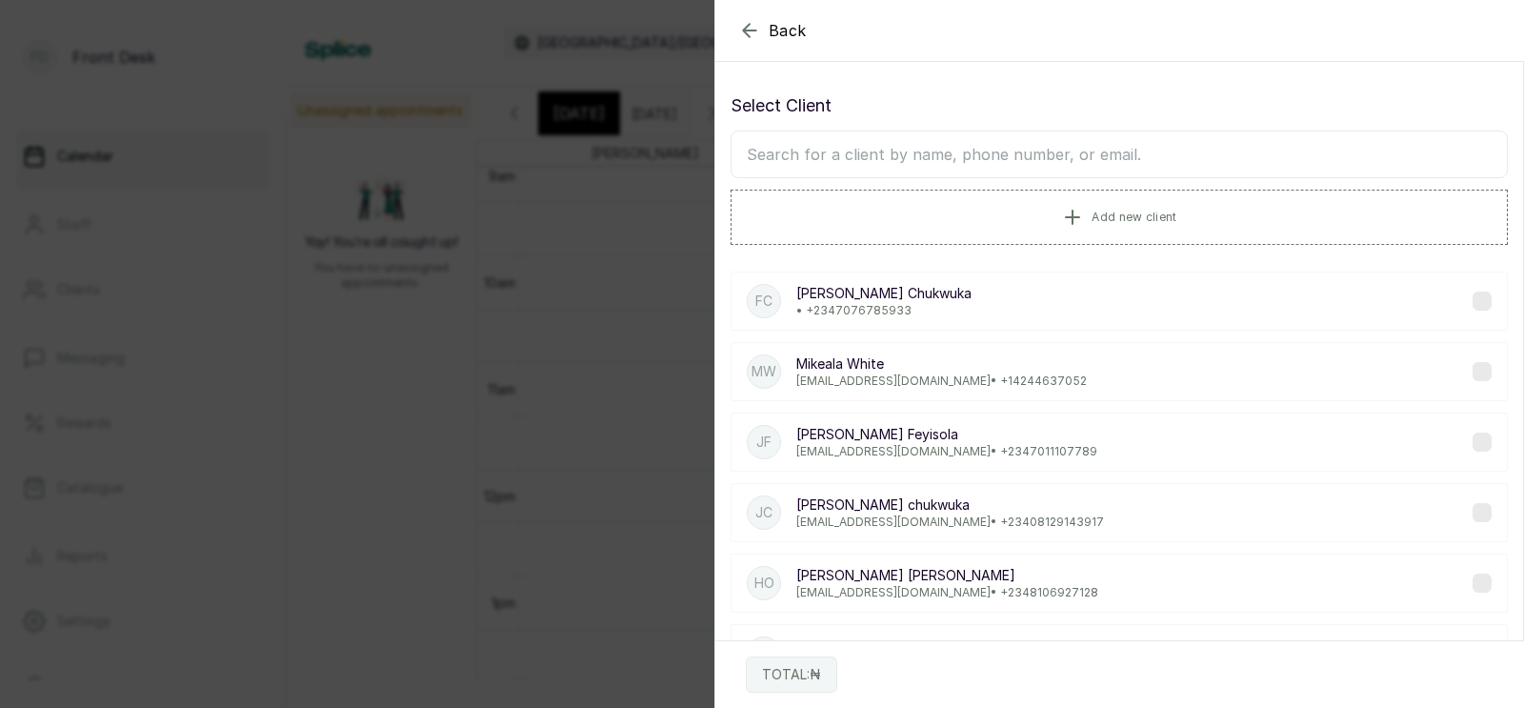
click at [1073, 412] on div "JF [PERSON_NAME] [EMAIL_ADDRESS][DOMAIN_NAME] • [PHONE_NUMBER]" at bounding box center [1118, 441] width 777 height 59
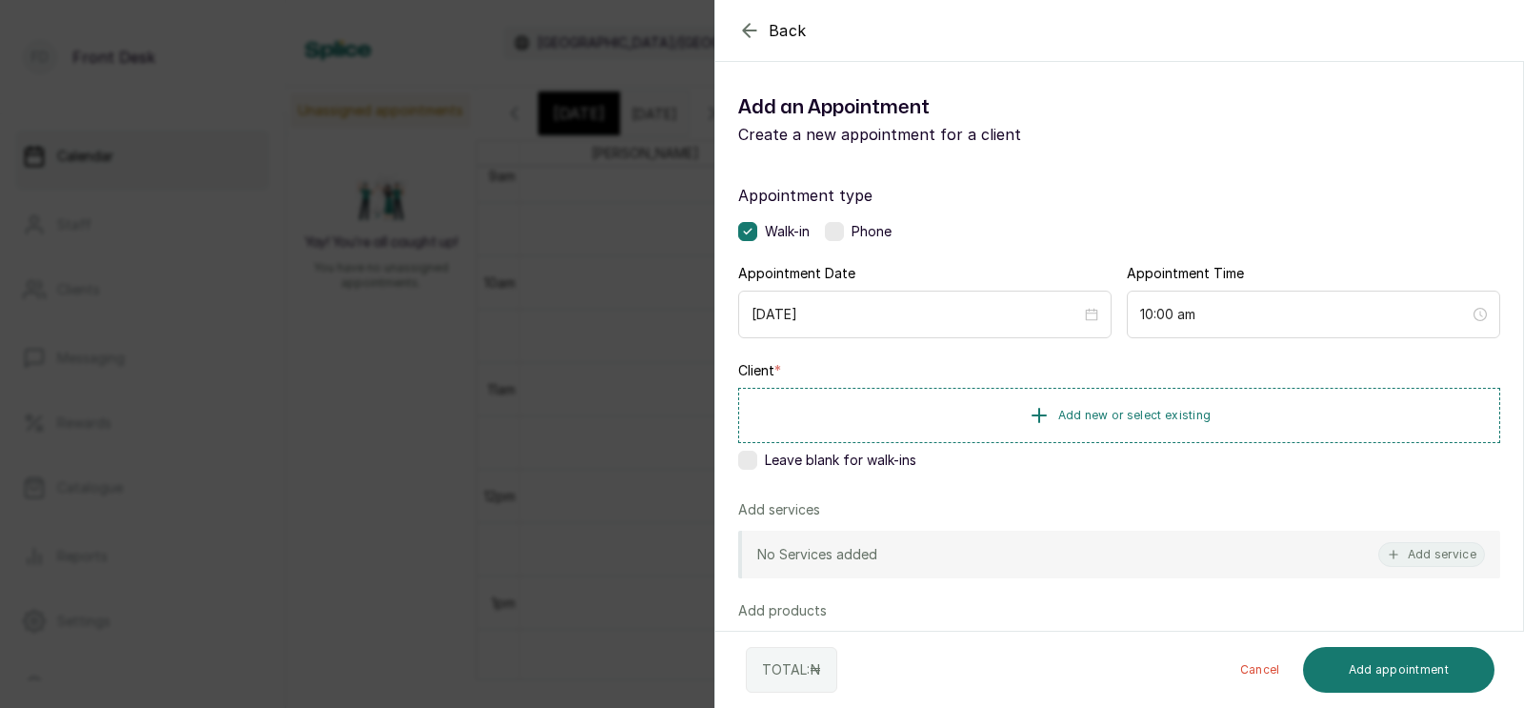
click at [923, 158] on div "Add an Appointment Create a new appointment for a client" at bounding box center [1119, 119] width 808 height 84
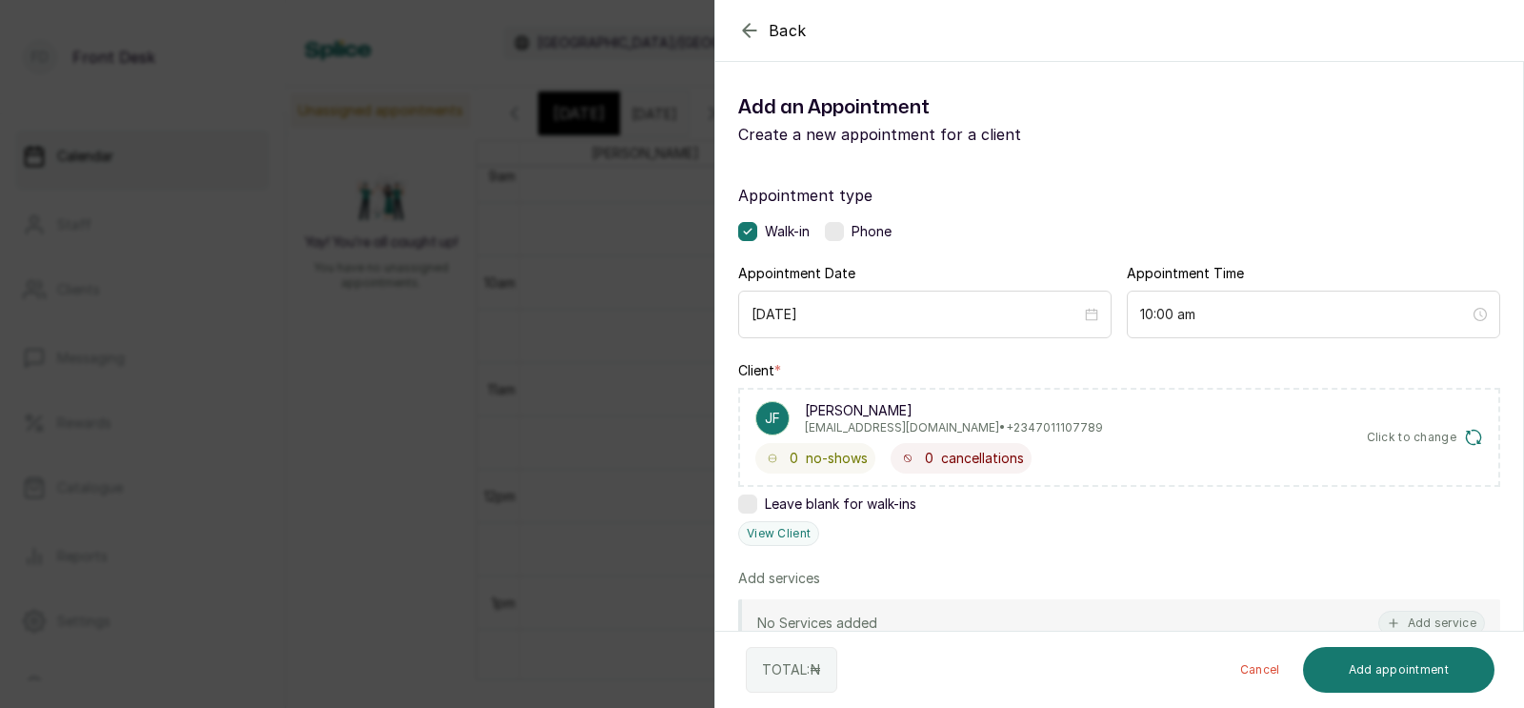
scroll to position [99, 0]
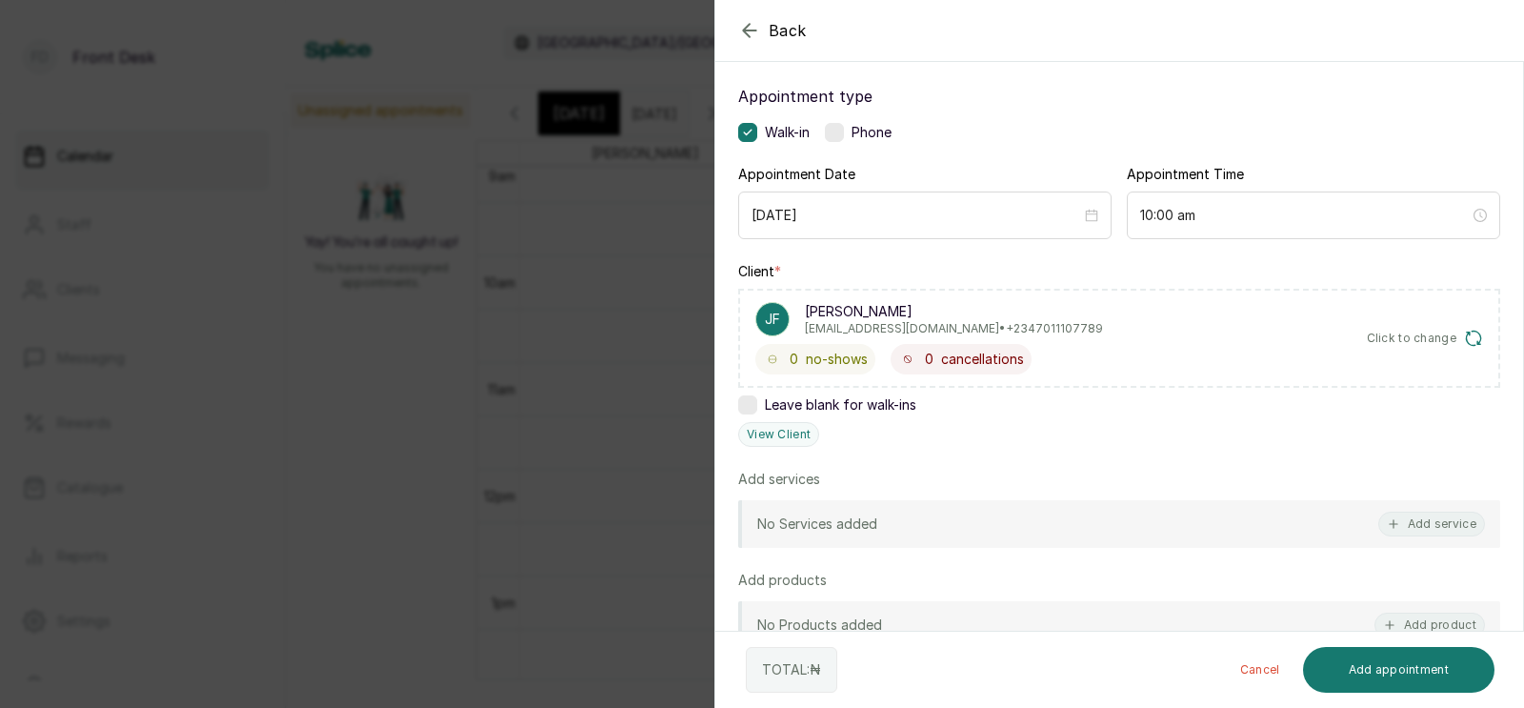
click at [1422, 331] on span "Click to change" at bounding box center [1412, 337] width 90 height 15
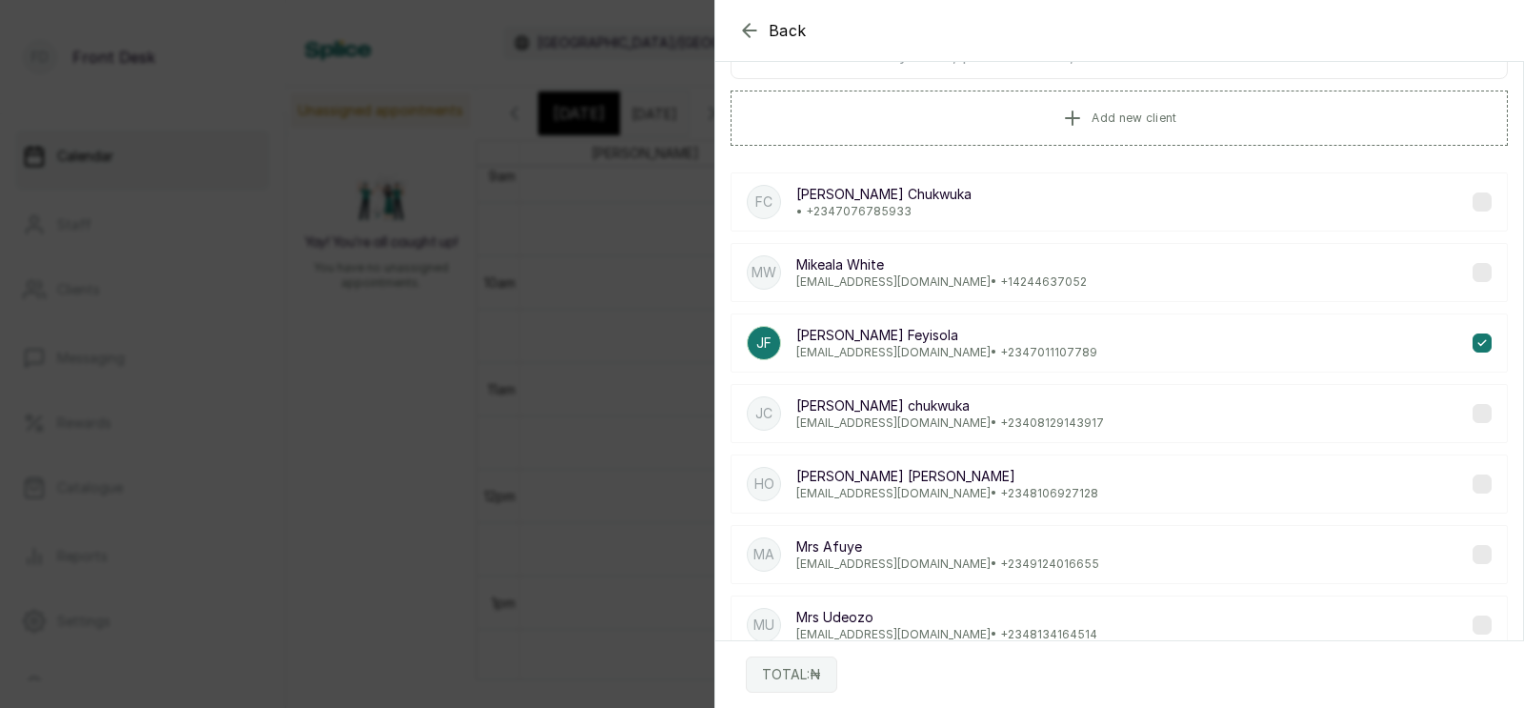
scroll to position [0, 0]
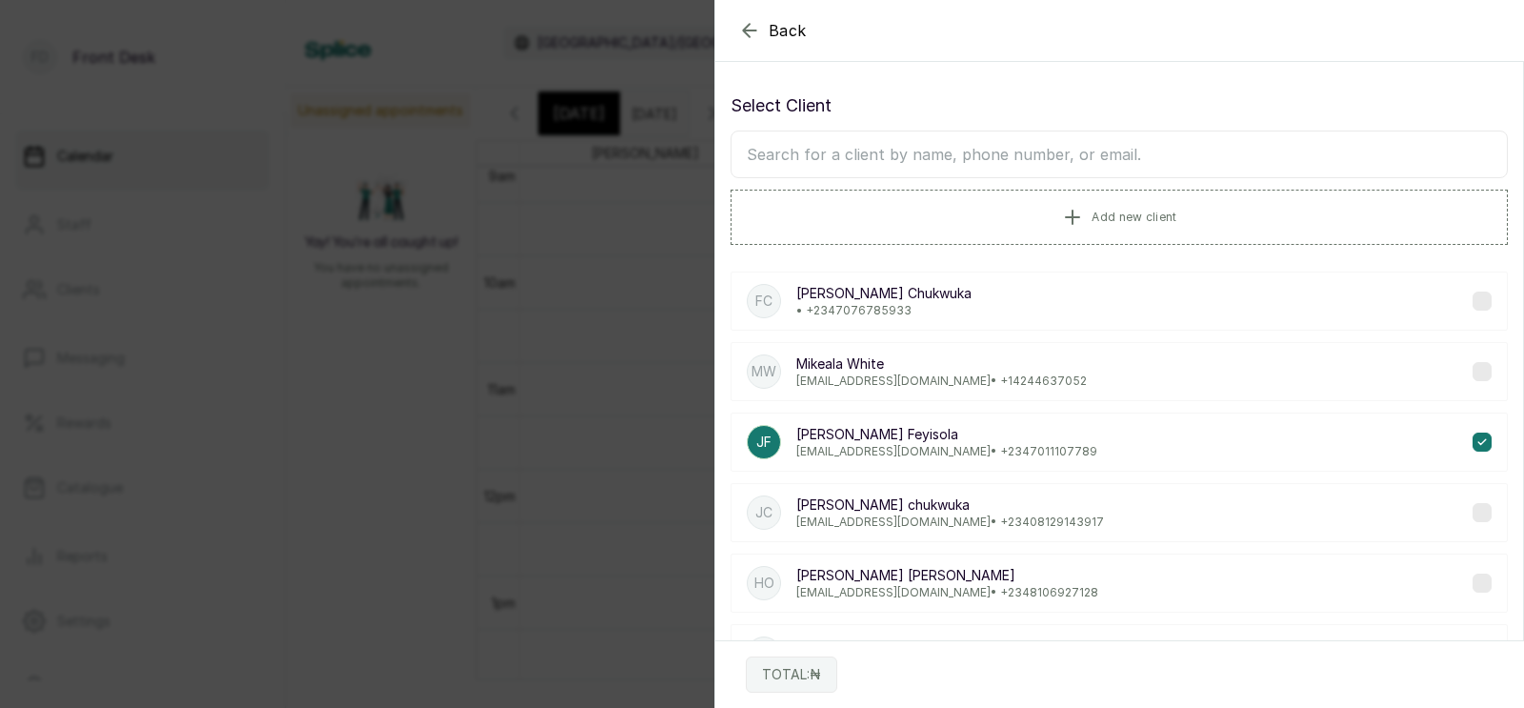
click at [988, 150] on input "text" at bounding box center [1118, 154] width 777 height 48
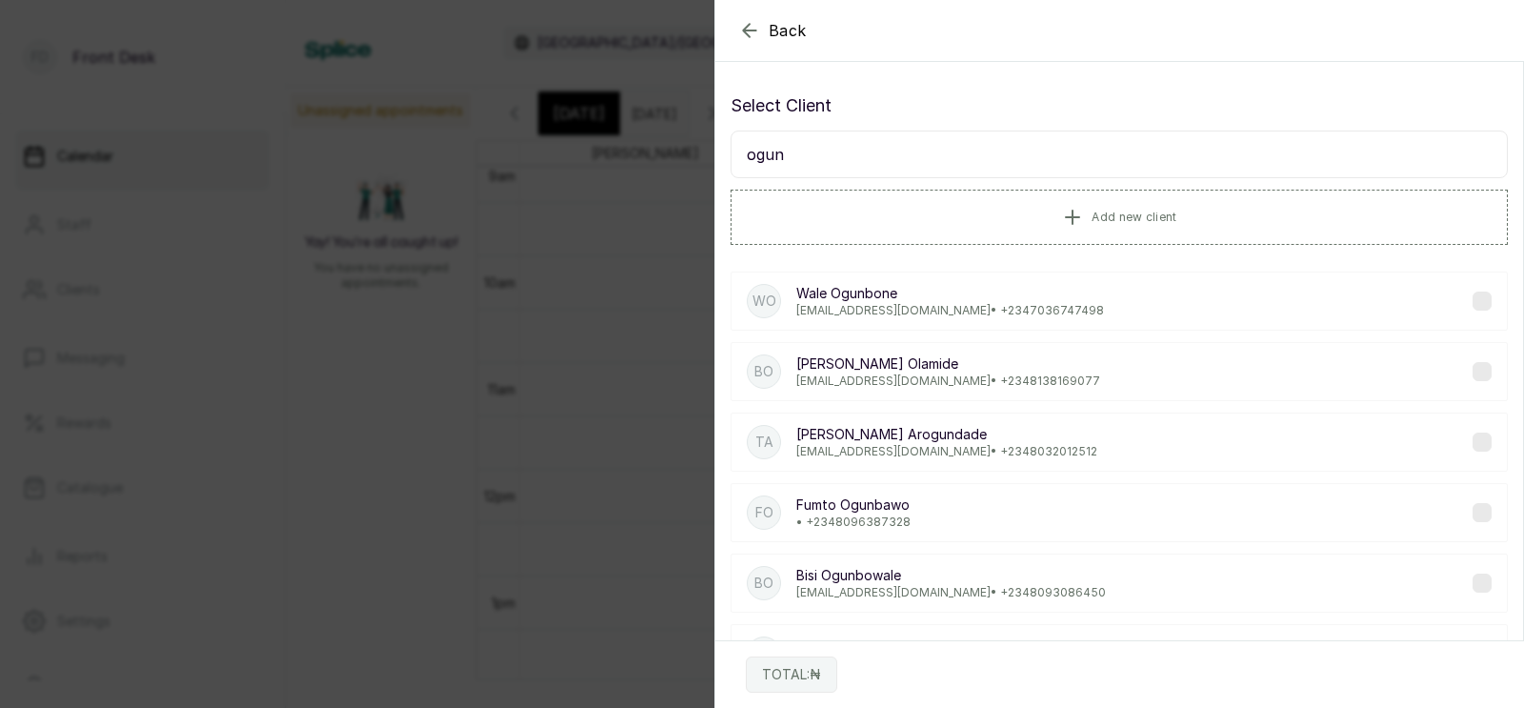
type input "ogunb"
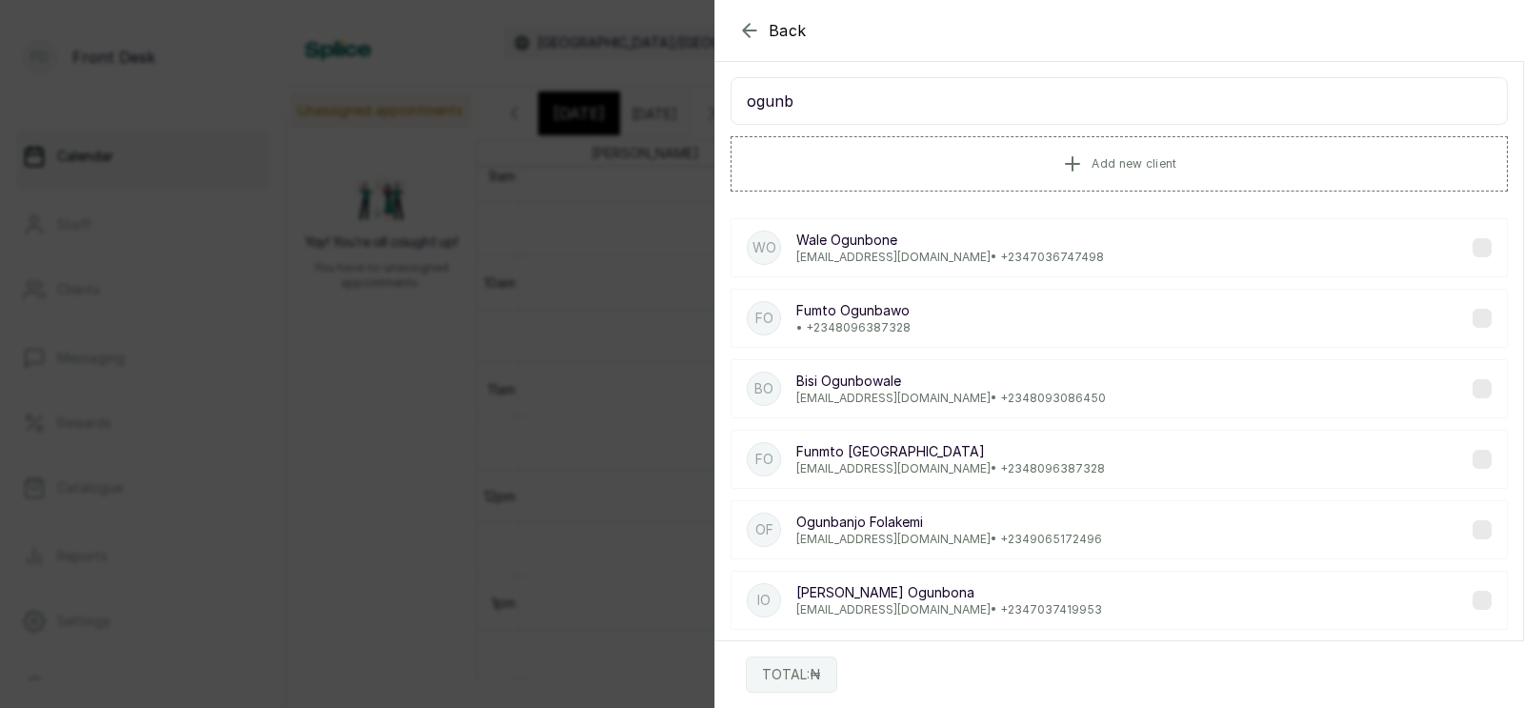
scroll to position [61, 0]
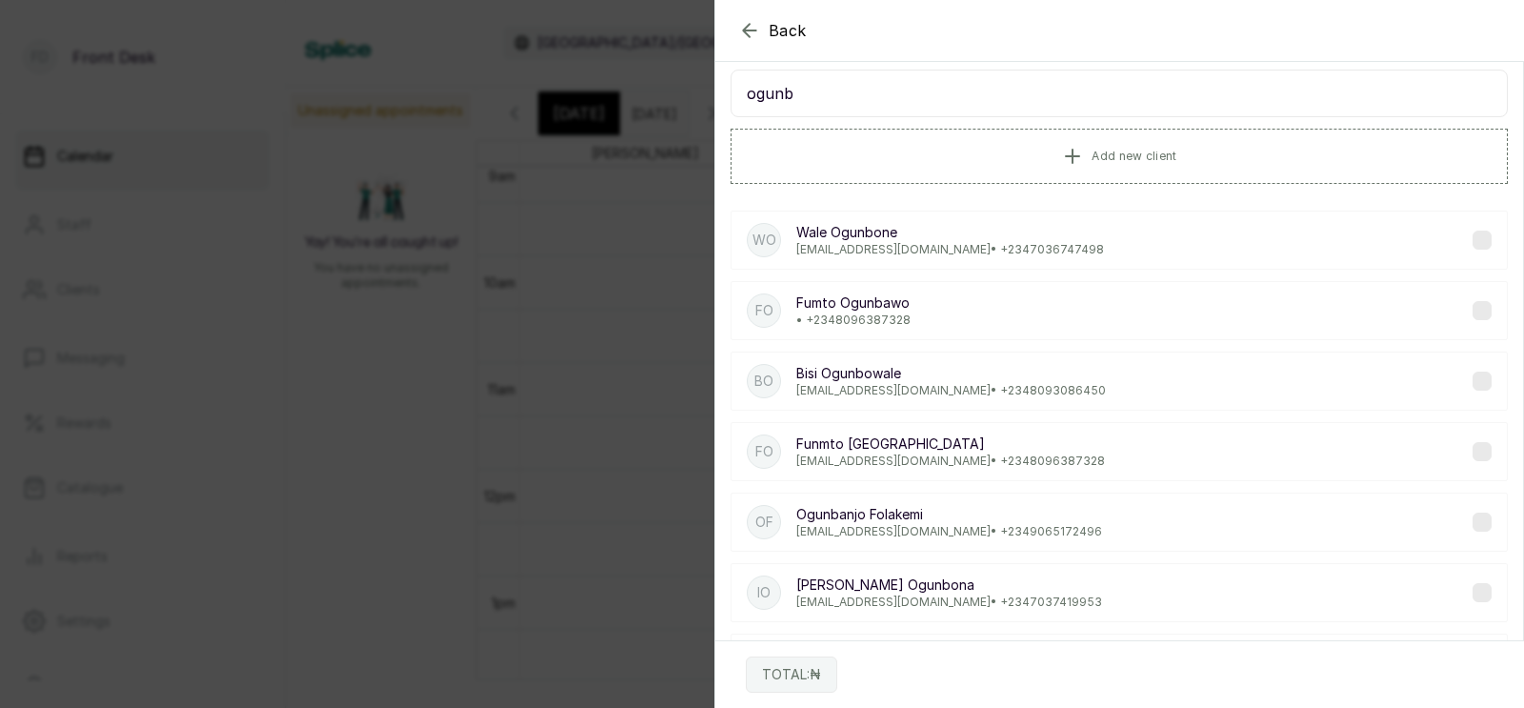
click at [875, 523] on p "[PERSON_NAME]" at bounding box center [949, 514] width 306 height 19
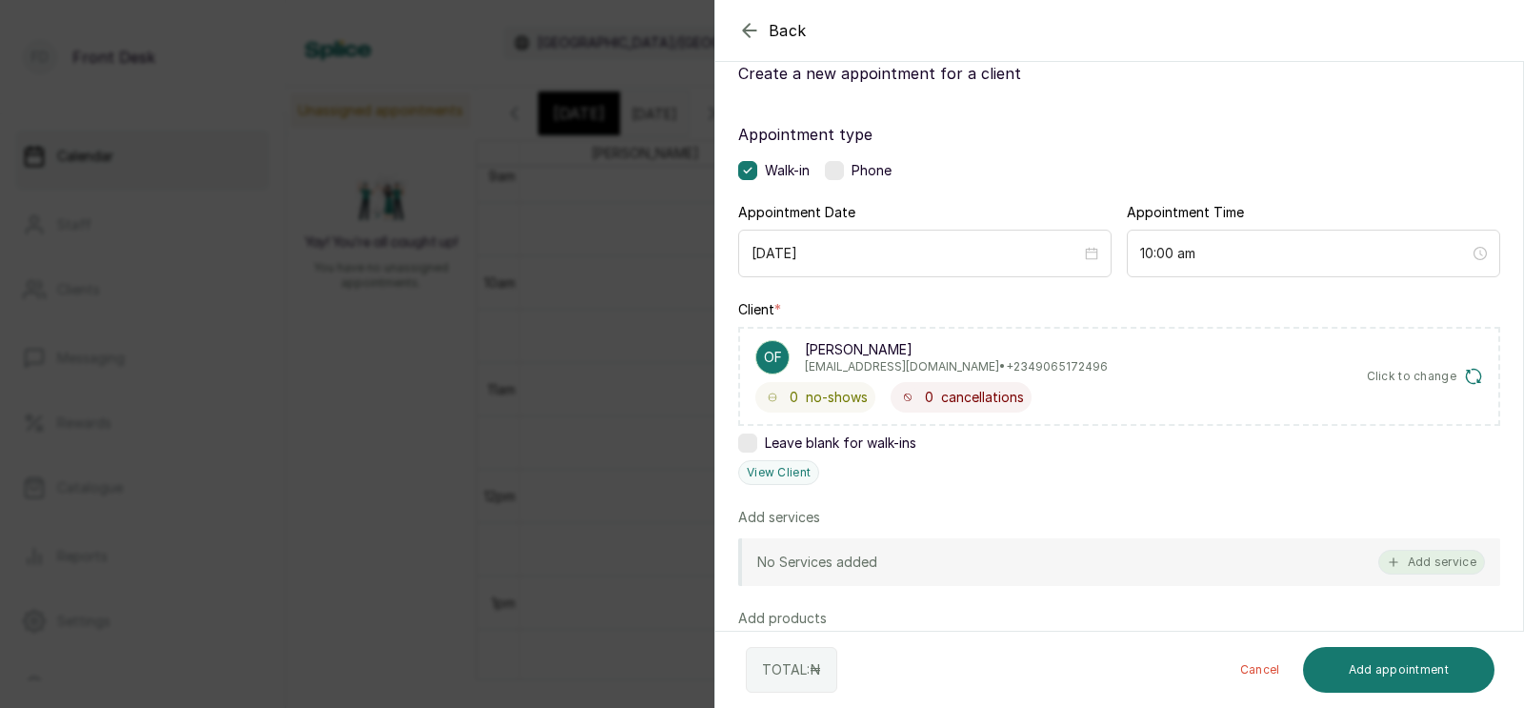
click at [1428, 560] on button "Add service" at bounding box center [1431, 562] width 107 height 25
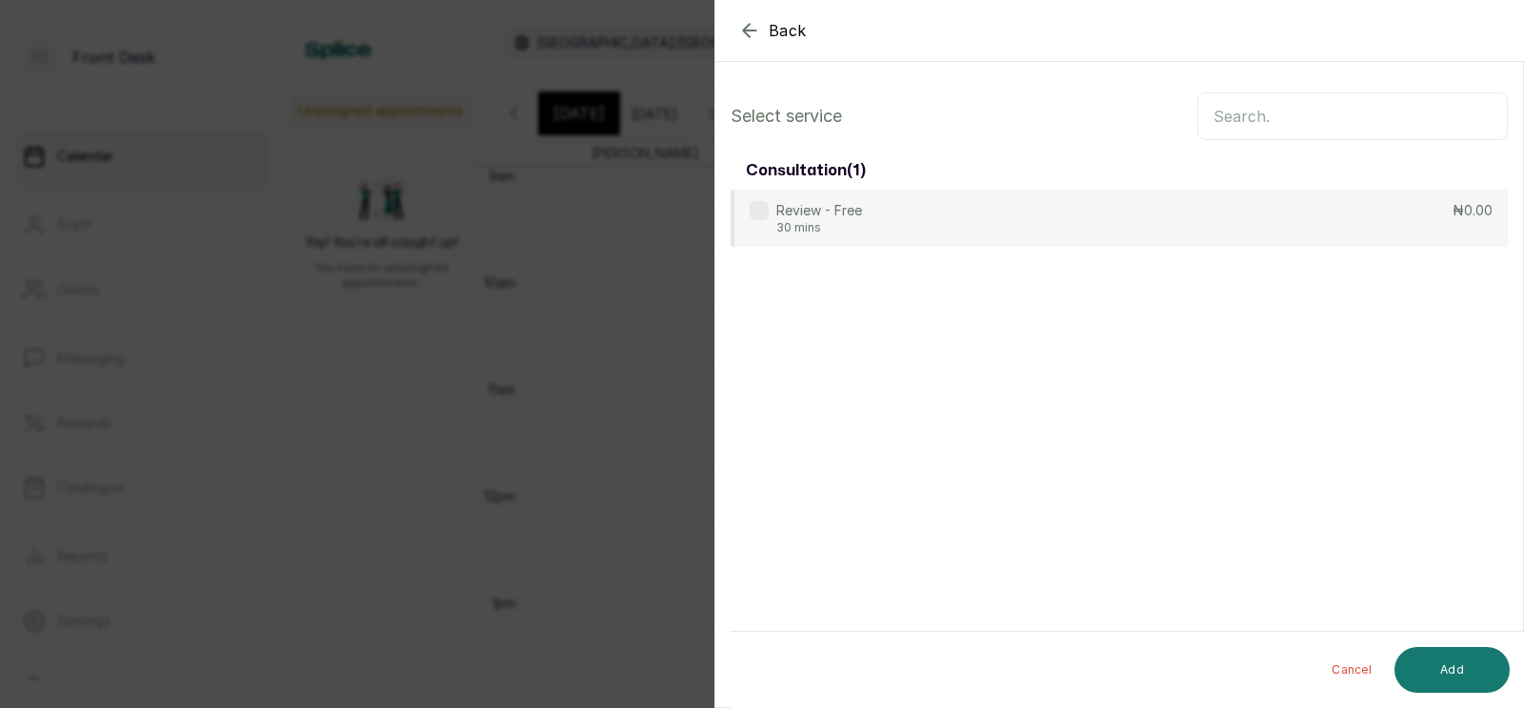
scroll to position [0, 0]
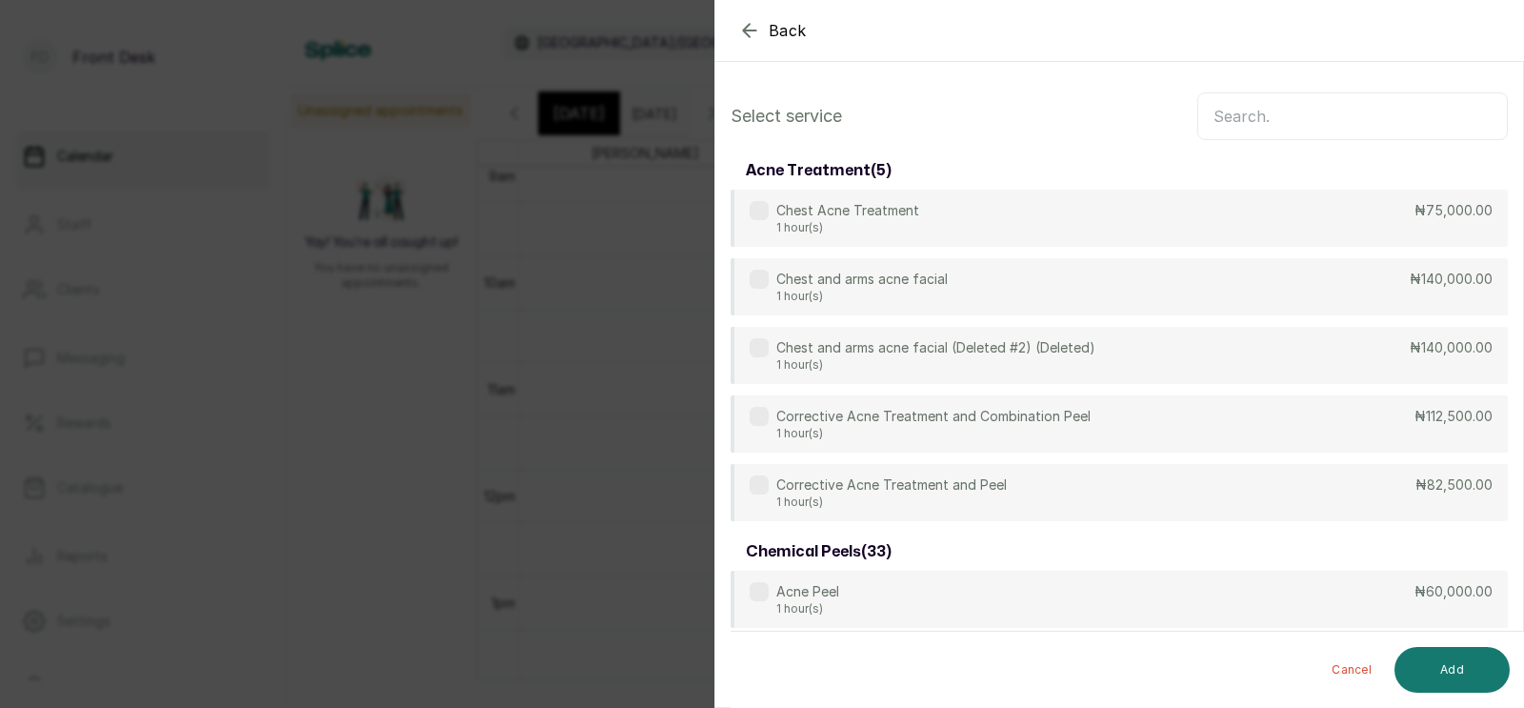
click at [1227, 118] on input "text" at bounding box center [1352, 116] width 310 height 48
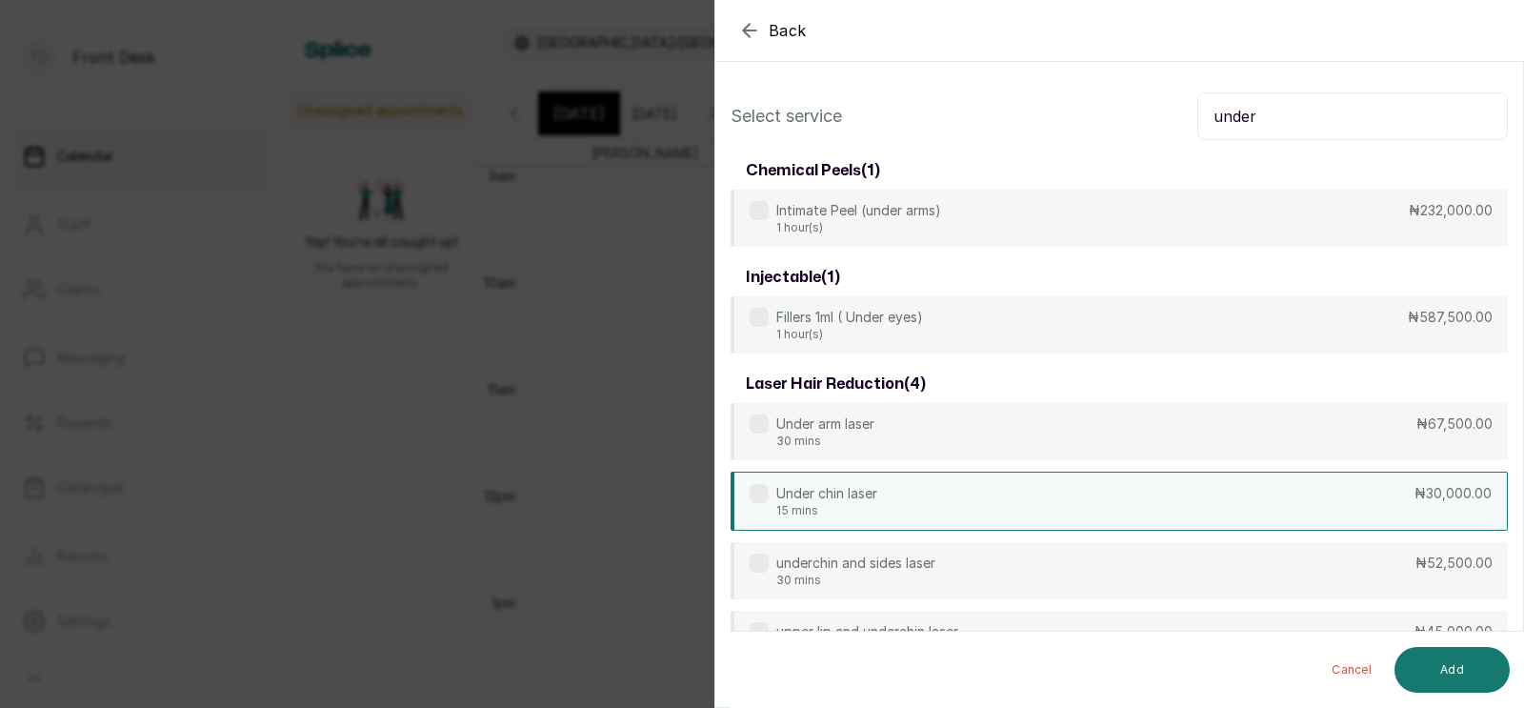
type input "under"
click at [890, 501] on div "Under chin laser 15 mins ₦30,000.00" at bounding box center [1118, 500] width 777 height 59
click at [1446, 662] on button "Add" at bounding box center [1451, 670] width 115 height 46
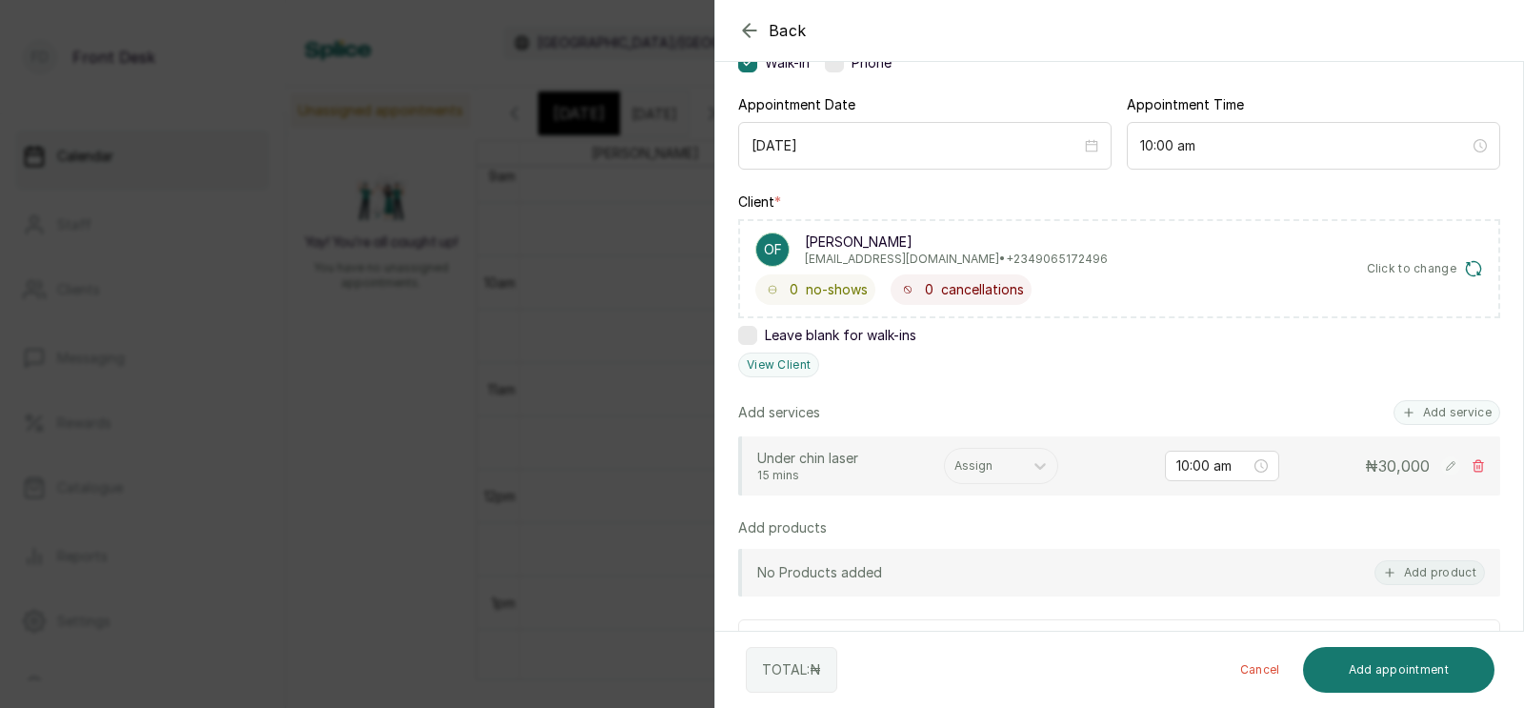
scroll to position [261, 0]
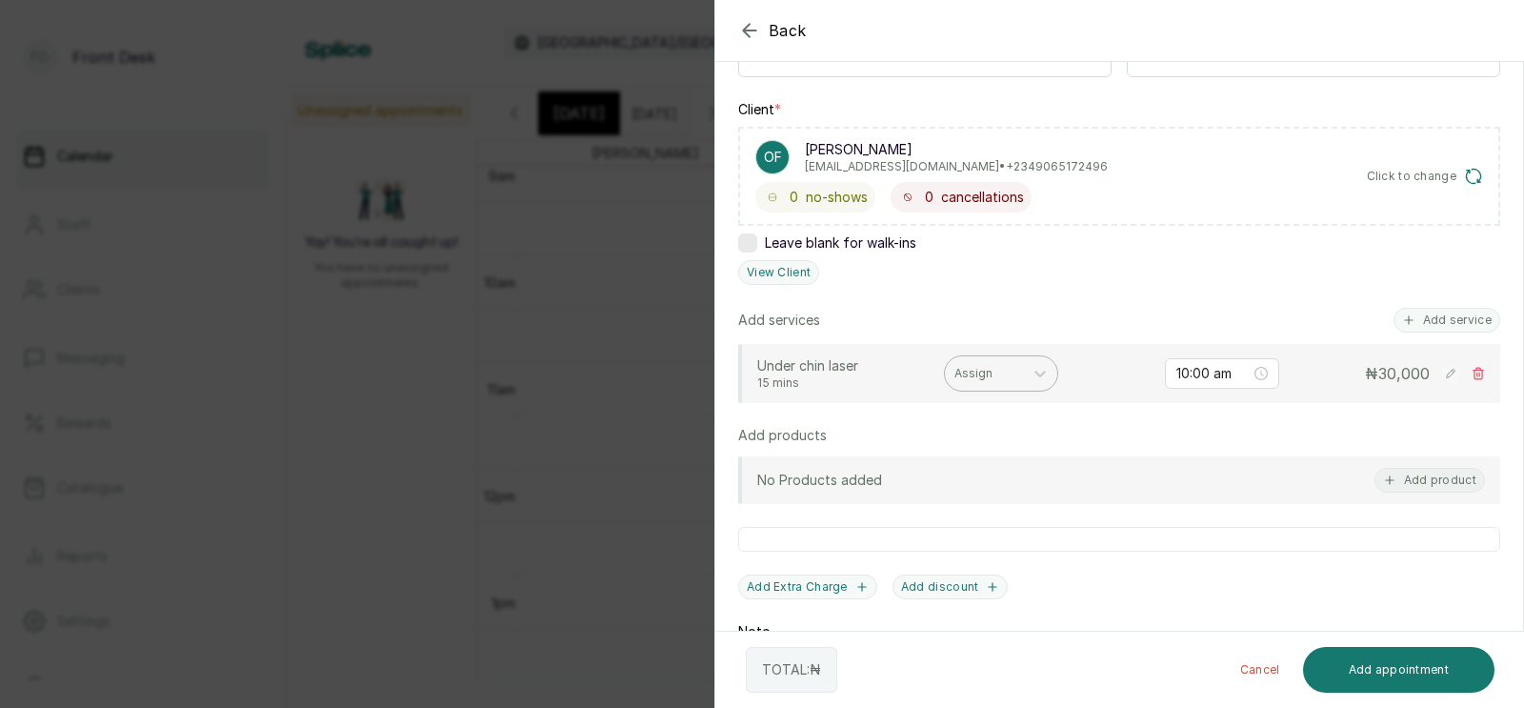
click at [977, 372] on div at bounding box center [983, 373] width 59 height 17
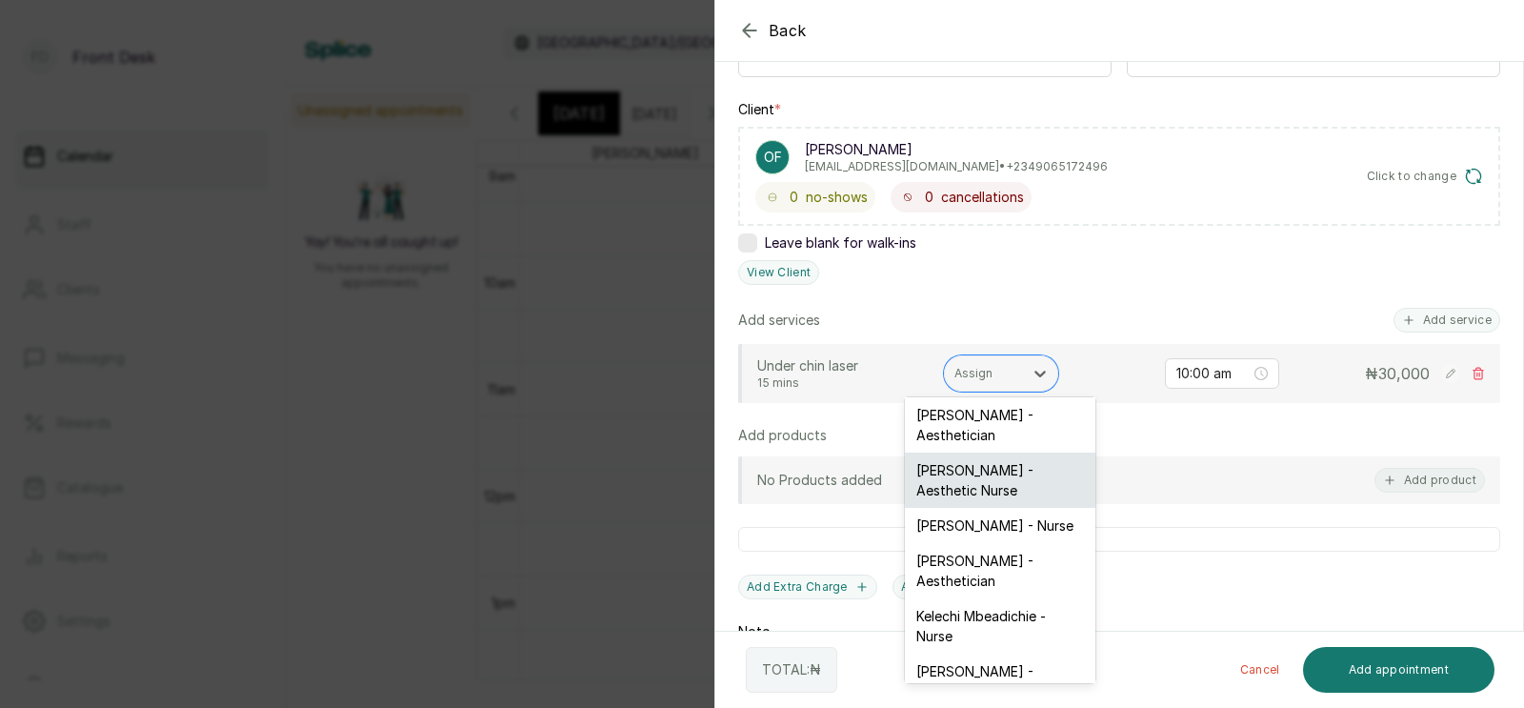
scroll to position [60, 0]
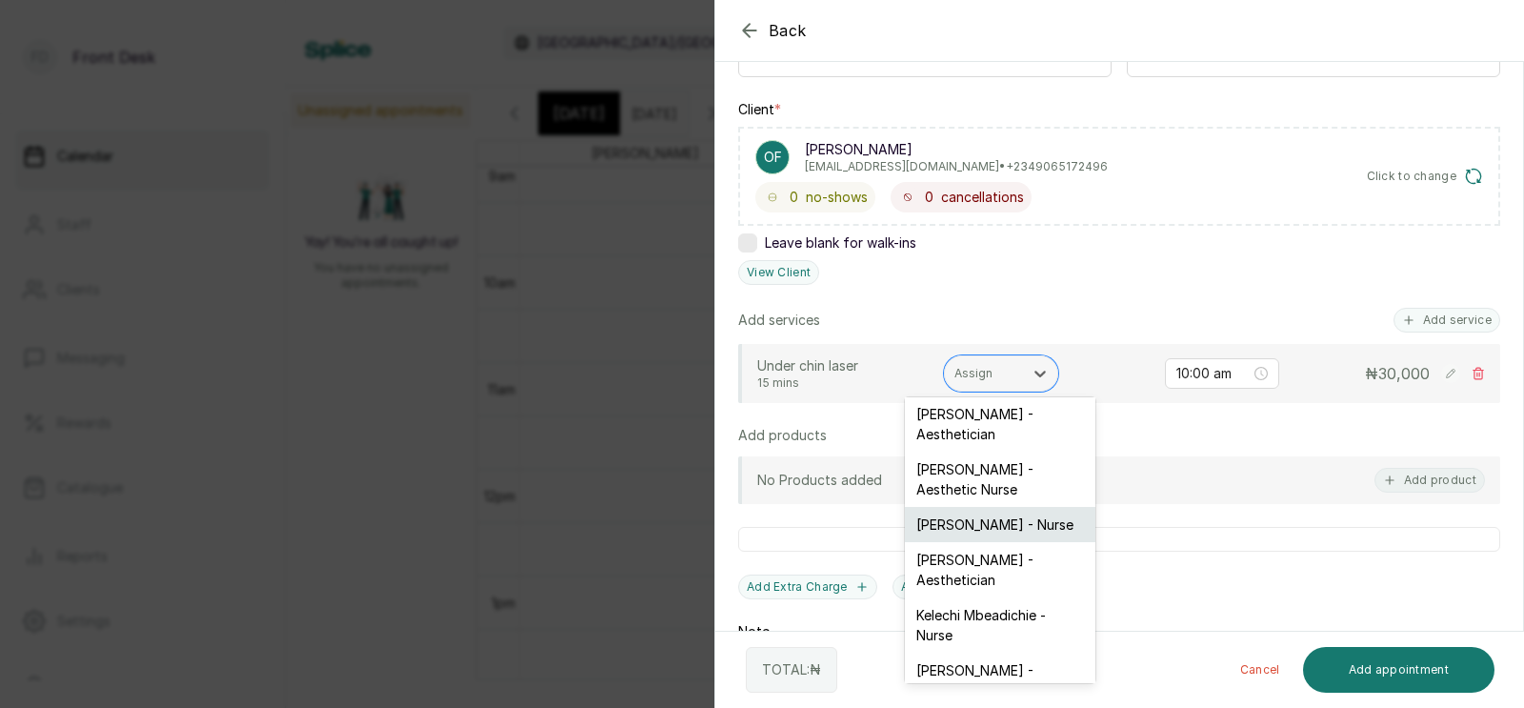
click at [962, 507] on div "[PERSON_NAME] - Nurse" at bounding box center [1000, 524] width 190 height 35
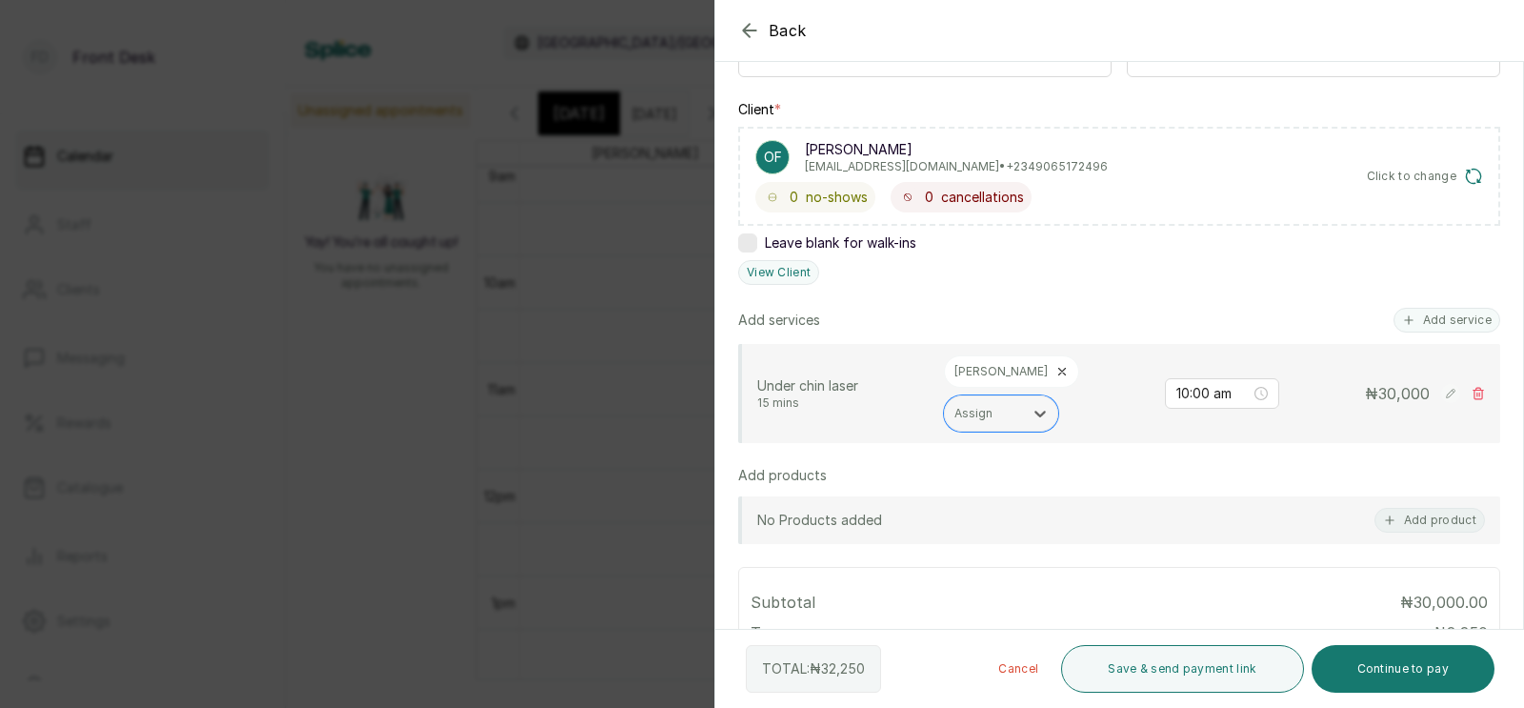
click at [1055, 371] on icon at bounding box center [1061, 371] width 13 height 13
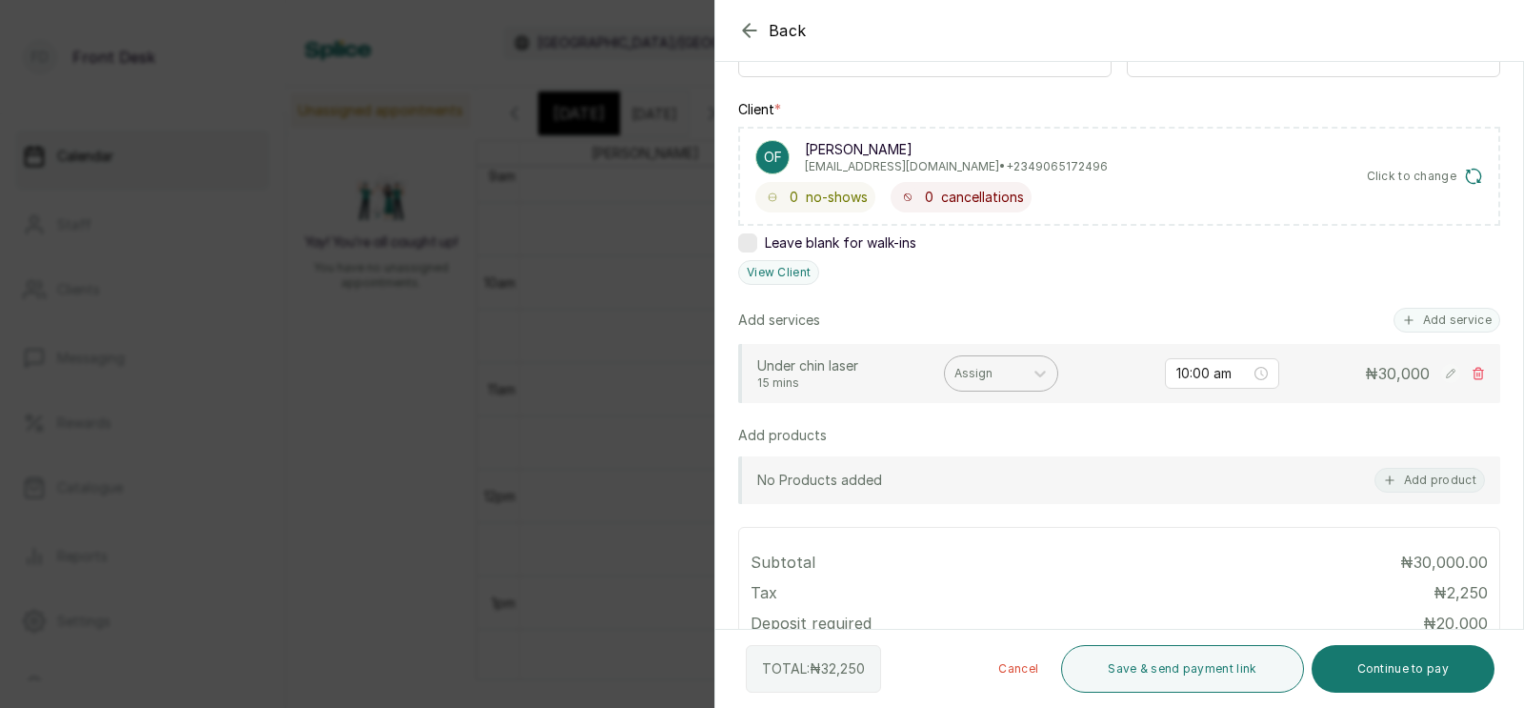
click at [984, 357] on div "Assign" at bounding box center [1001, 373] width 114 height 36
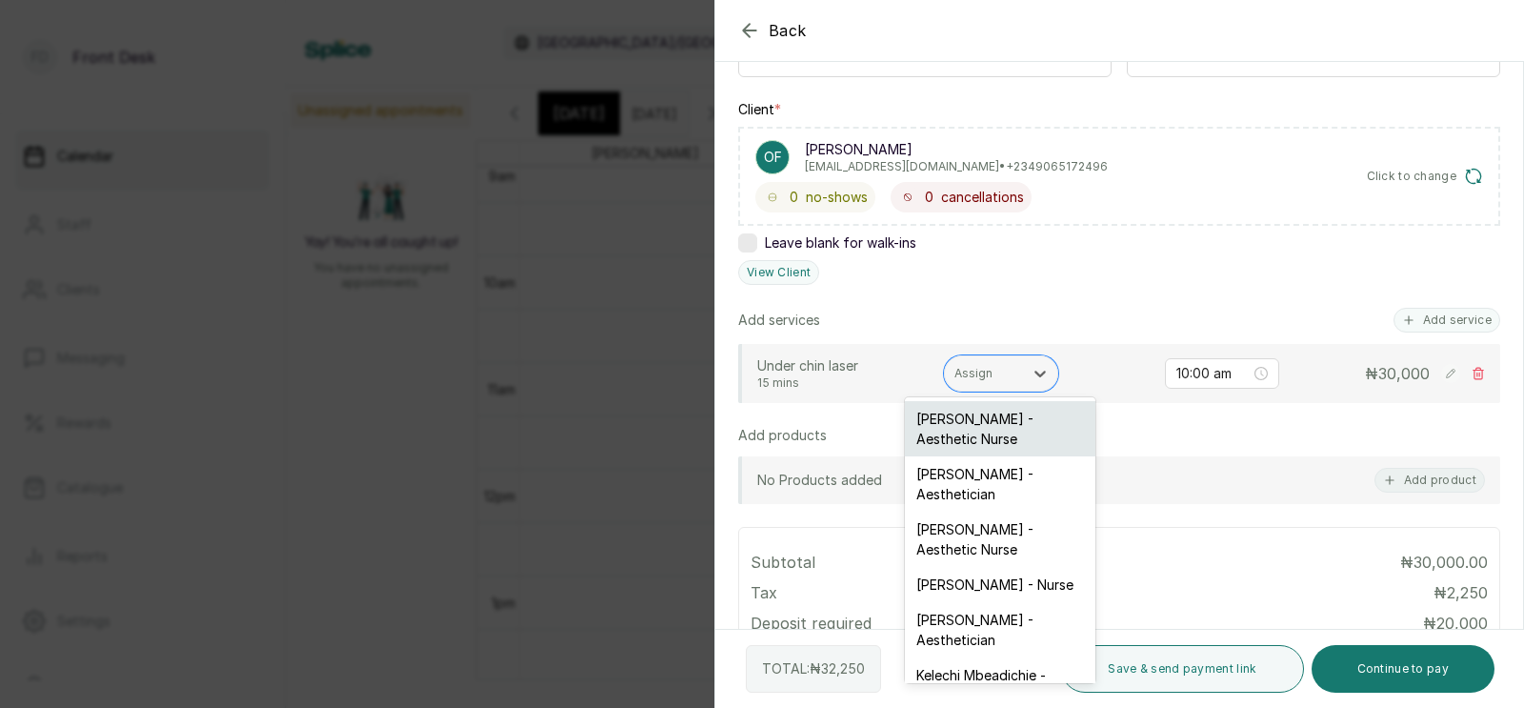
click at [980, 426] on div "[PERSON_NAME] - Aesthetic Nurse" at bounding box center [1000, 428] width 190 height 55
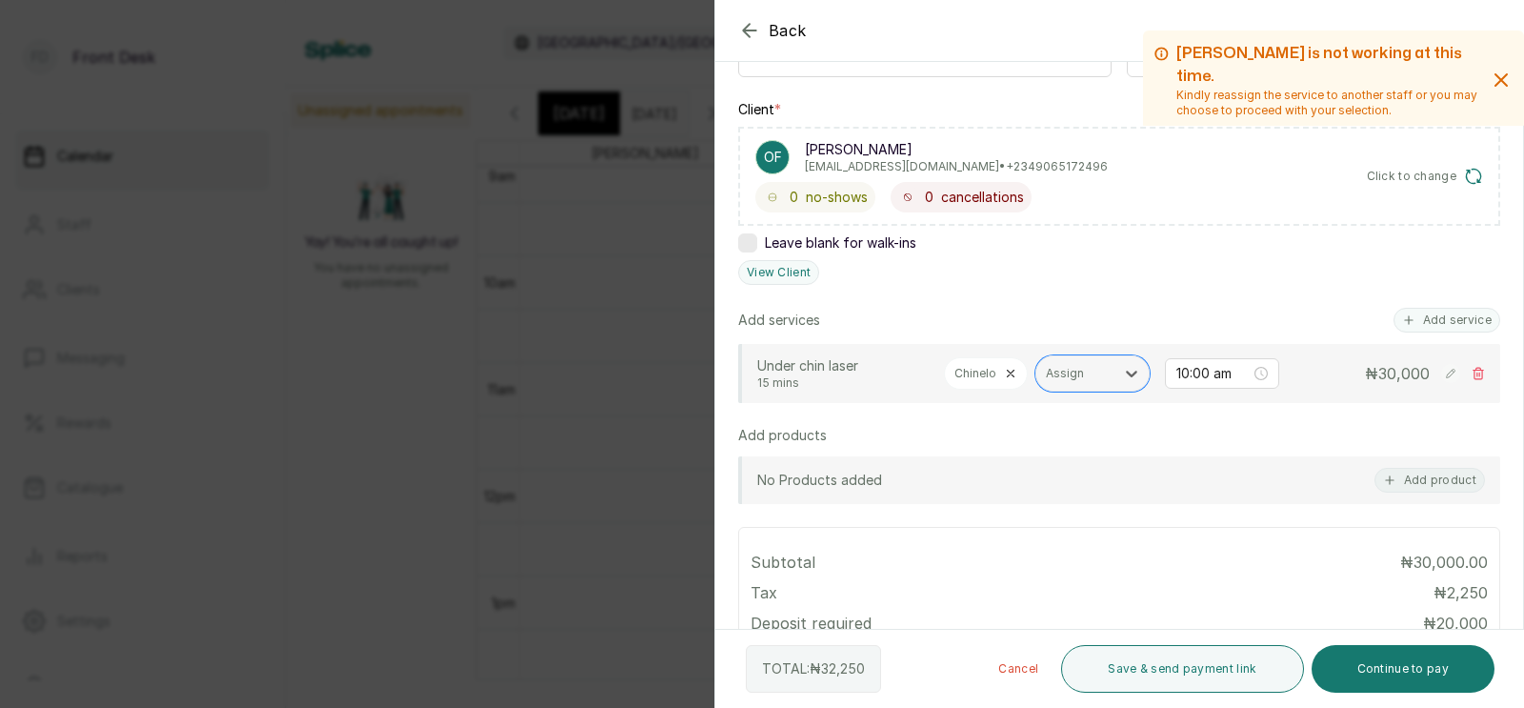
click at [1007, 370] on icon at bounding box center [1010, 373] width 13 height 13
click at [980, 370] on div at bounding box center [983, 373] width 59 height 17
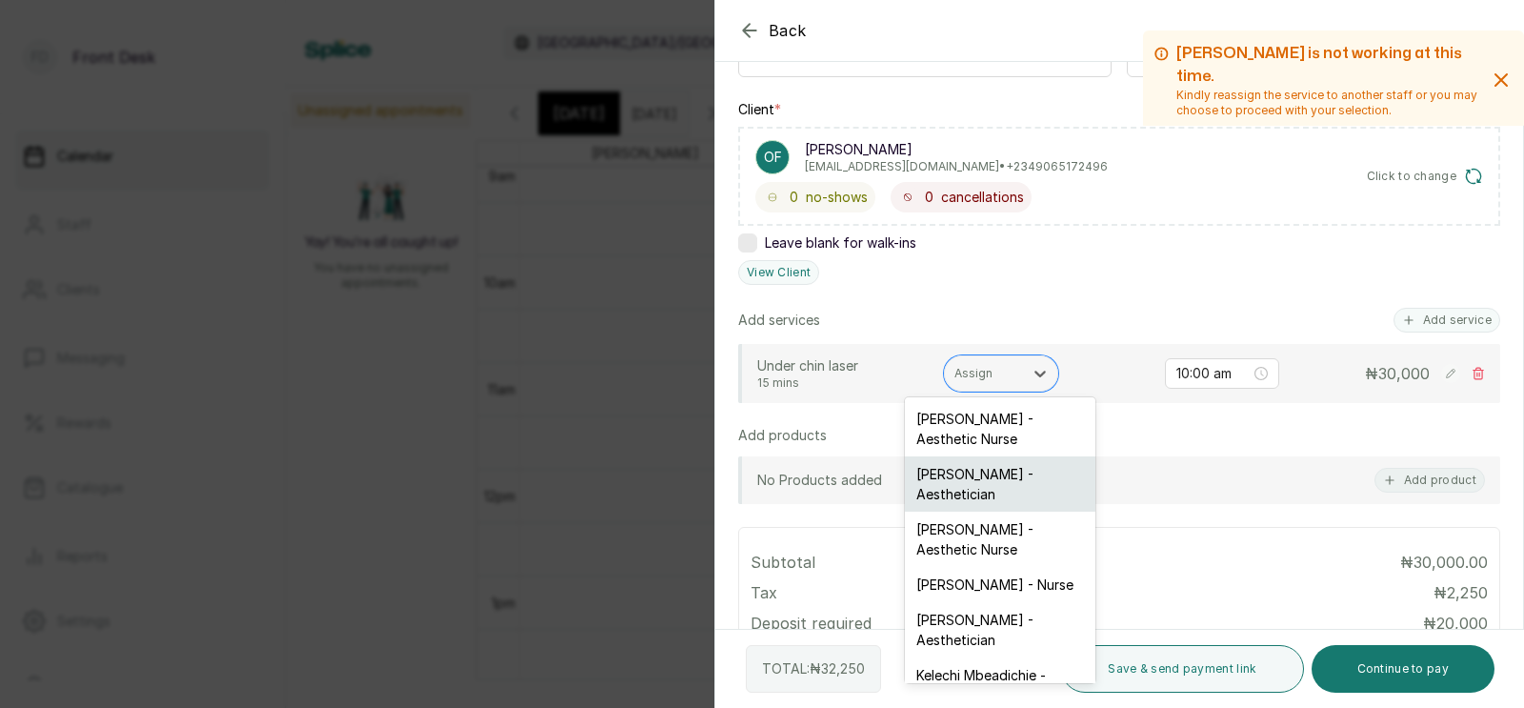
click at [972, 480] on div "[PERSON_NAME] - Aesthetician" at bounding box center [1000, 483] width 190 height 55
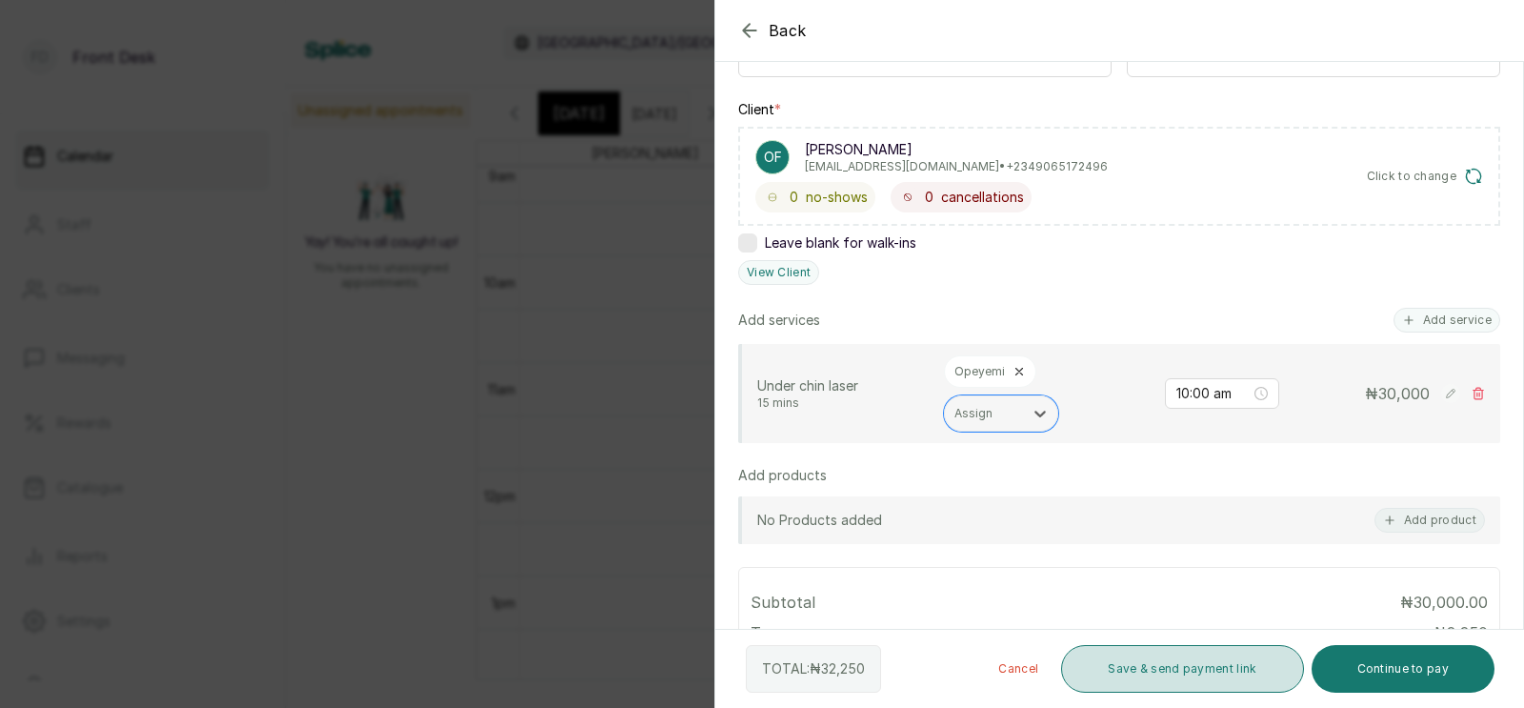
click at [1144, 668] on button "Save & send payment link" at bounding box center [1182, 669] width 242 height 48
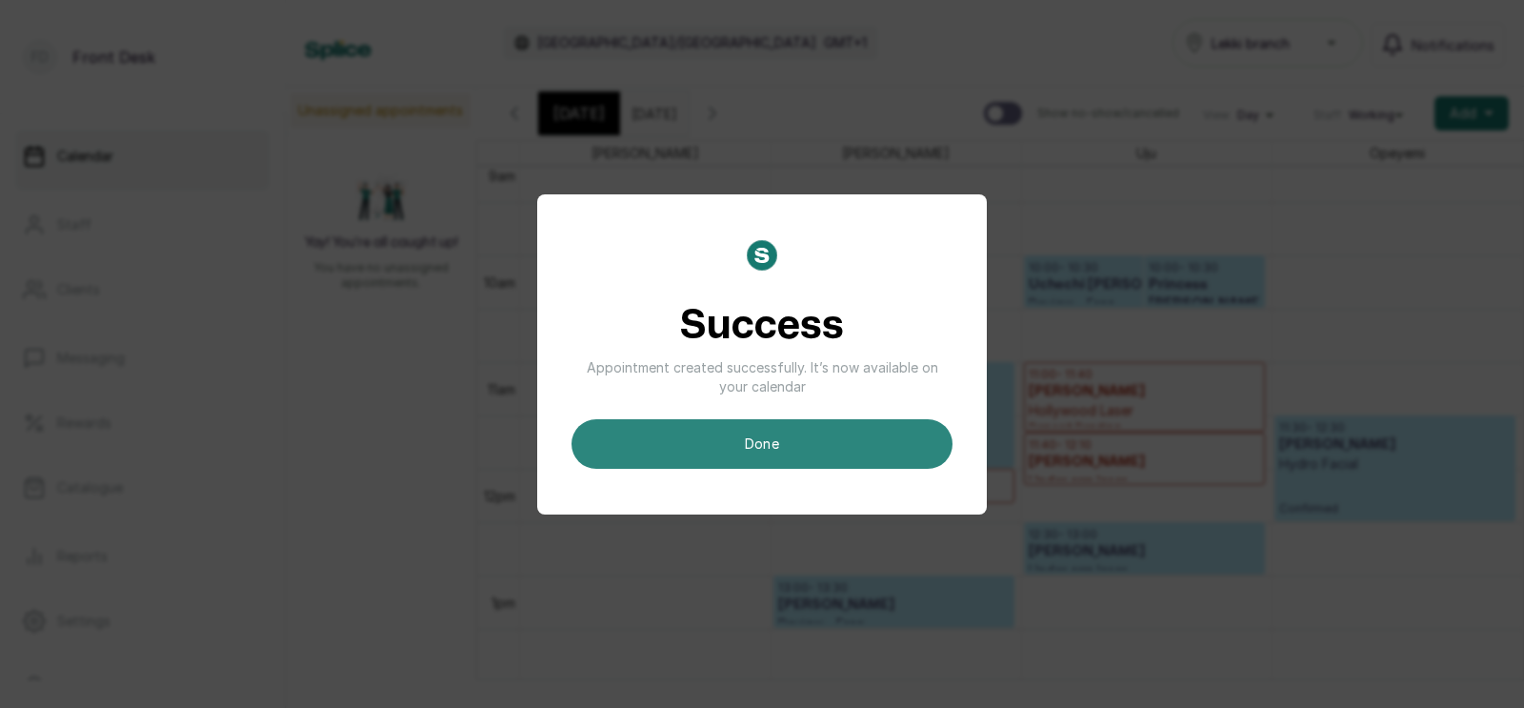
click at [751, 442] on button "done" at bounding box center [761, 444] width 381 height 50
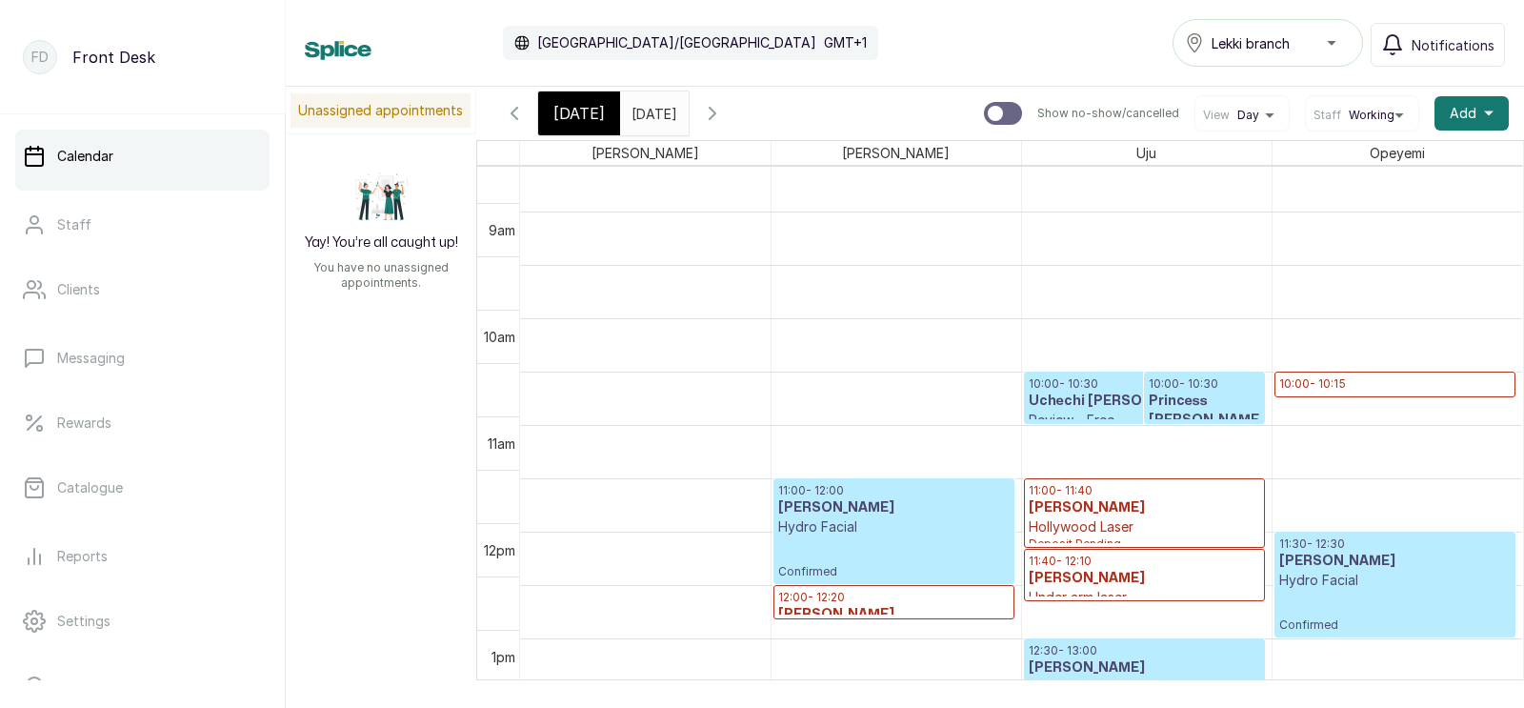
scroll to position [862, 0]
click at [1326, 384] on p "10:00 - 10:15" at bounding box center [1395, 383] width 232 height 15
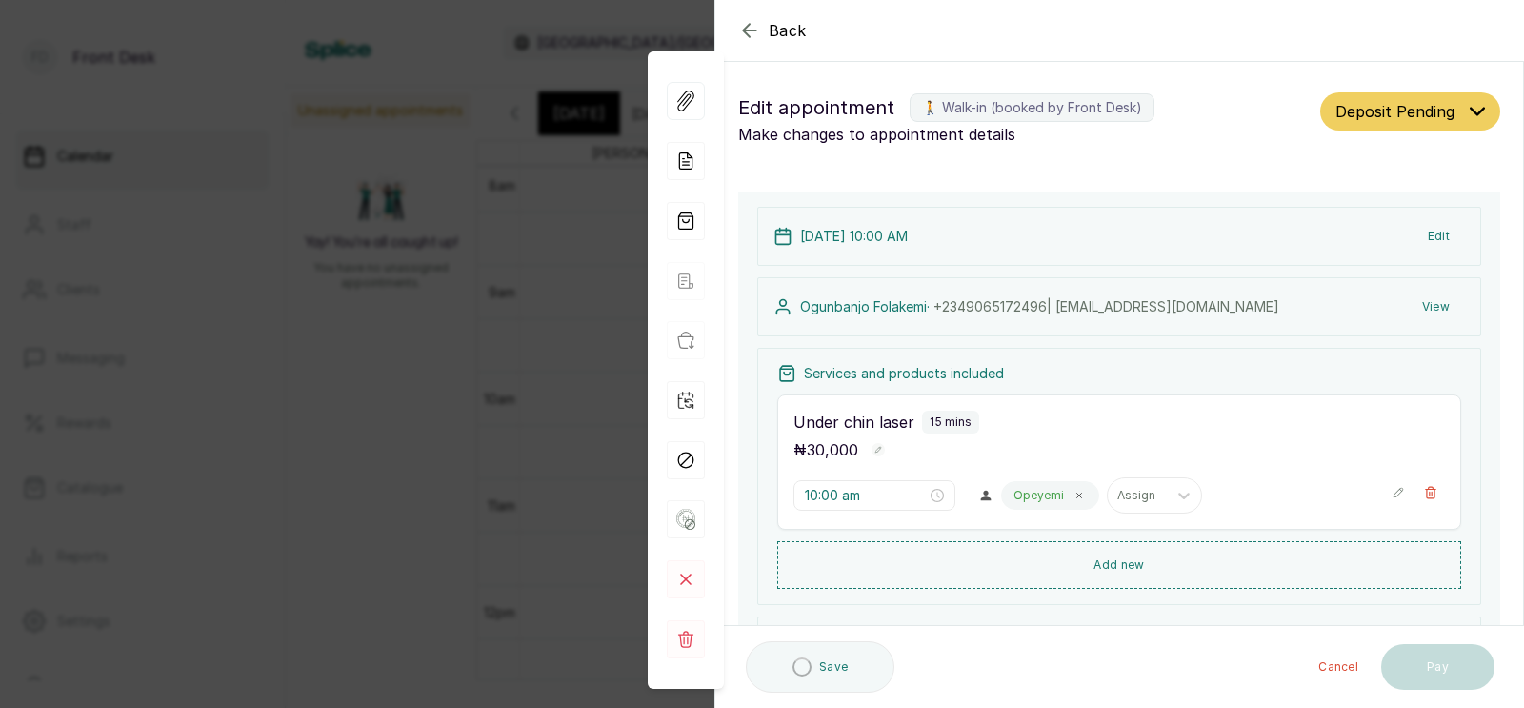
type input "10:00 am"
click at [1423, 665] on button "Pay" at bounding box center [1437, 669] width 113 height 46
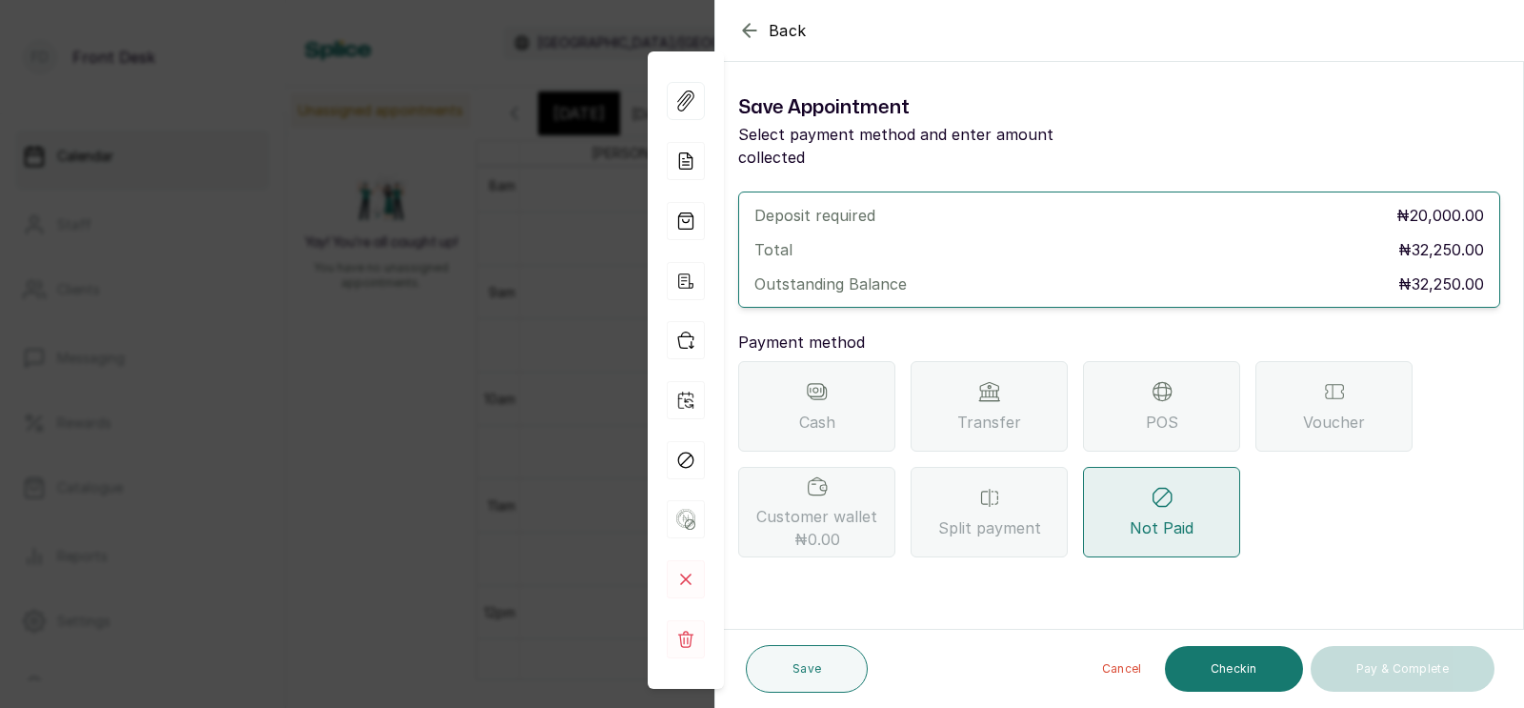
click at [977, 380] on div "Transfer" at bounding box center [988, 406] width 157 height 90
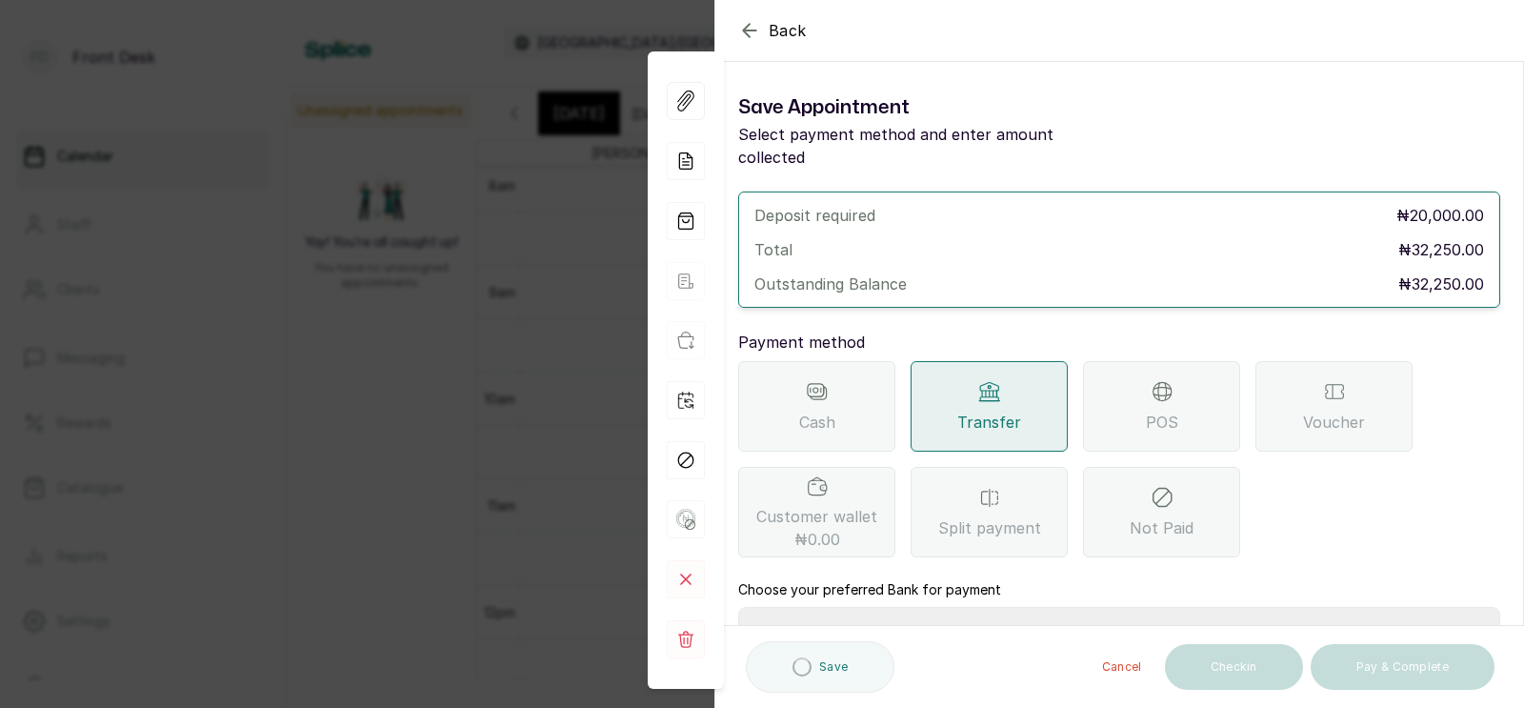
scroll to position [186, 0]
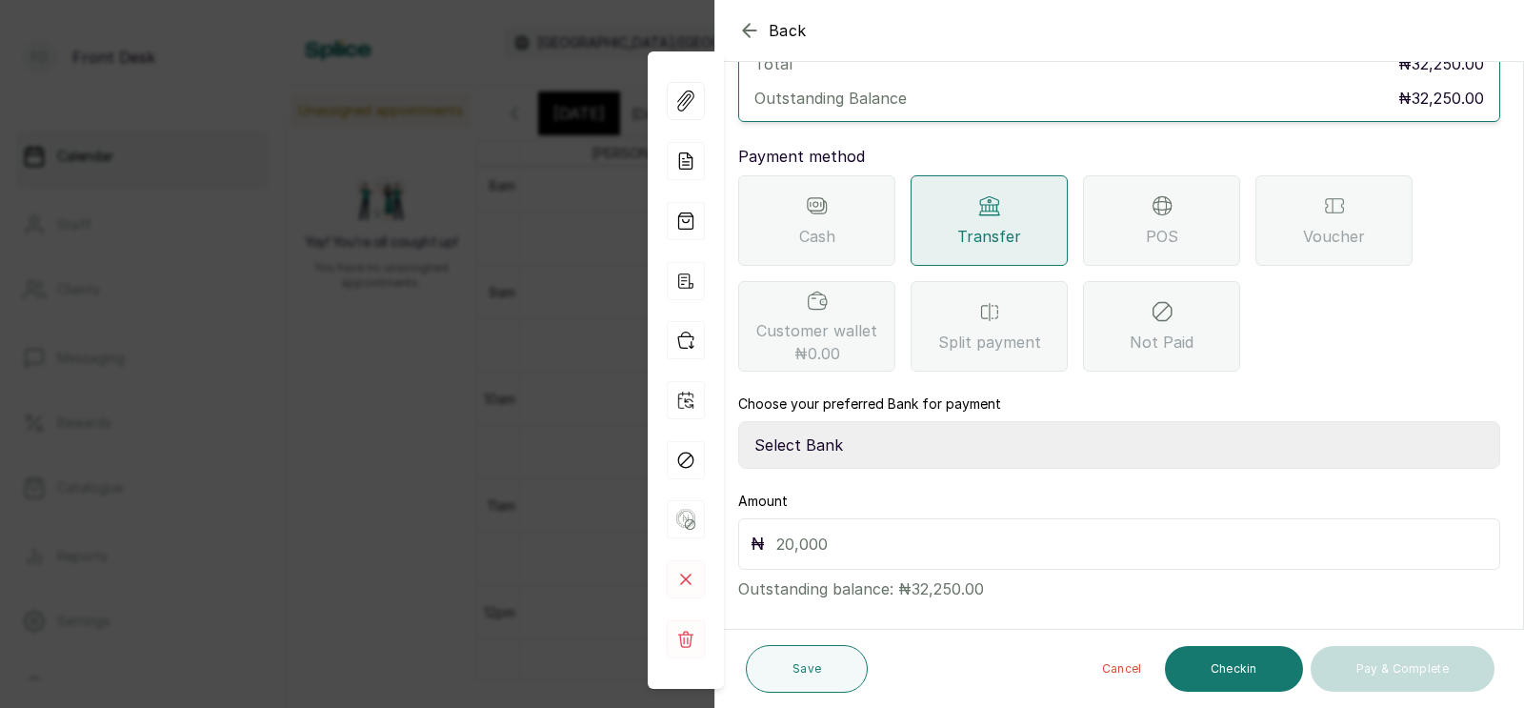
click at [831, 424] on select "Select Bank [PERSON_NAME] Fairmoney Microfinance Bank SKN ANALYTICS MED AESTH. …" at bounding box center [1119, 445] width 762 height 48
select select "43272bc0-21c6-4b19-b9fb-c2093b8603c2"
click at [802, 530] on input "text" at bounding box center [1131, 543] width 711 height 27
type input "20,000"
click at [790, 672] on button "Save" at bounding box center [807, 669] width 122 height 48
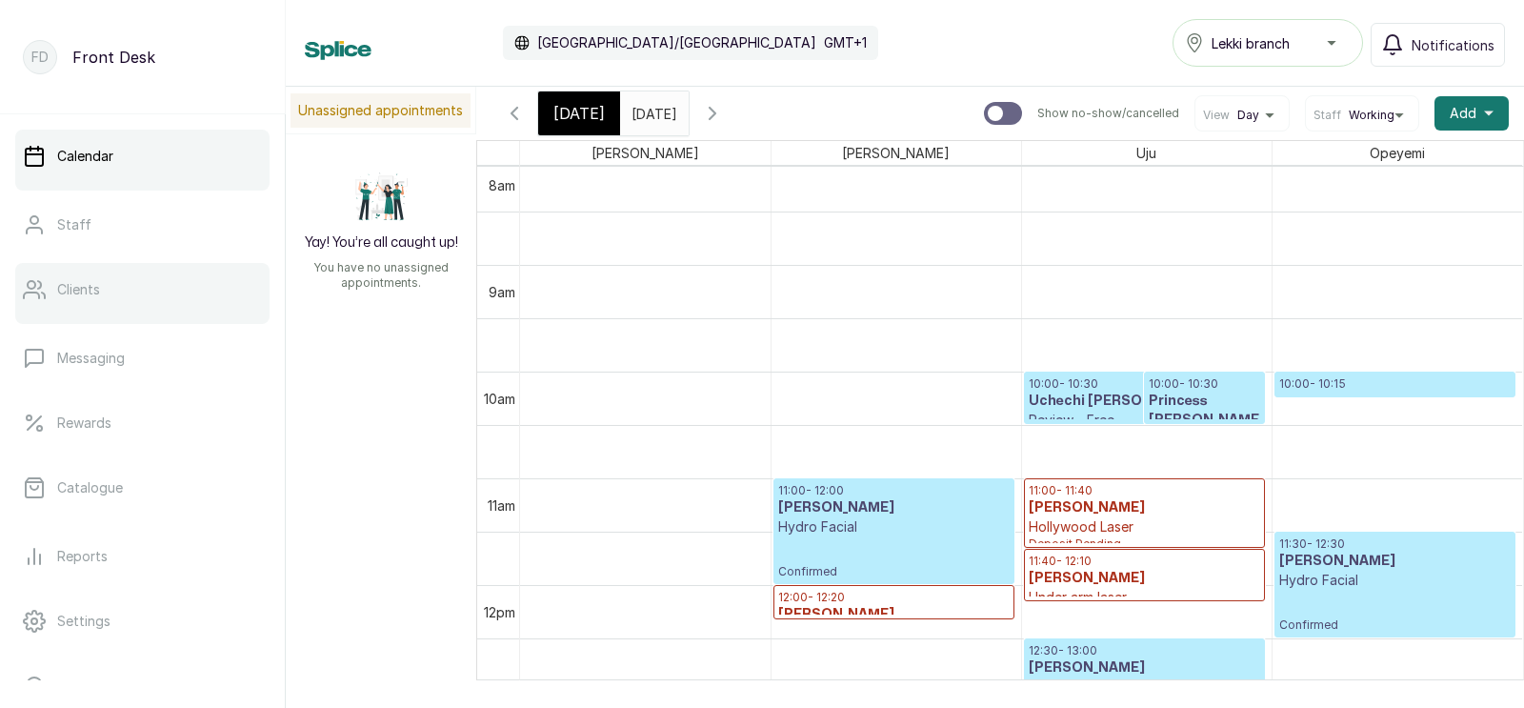
click at [77, 287] on p "Clients" at bounding box center [78, 289] width 43 height 19
